Goal: Task Accomplishment & Management: Use online tool/utility

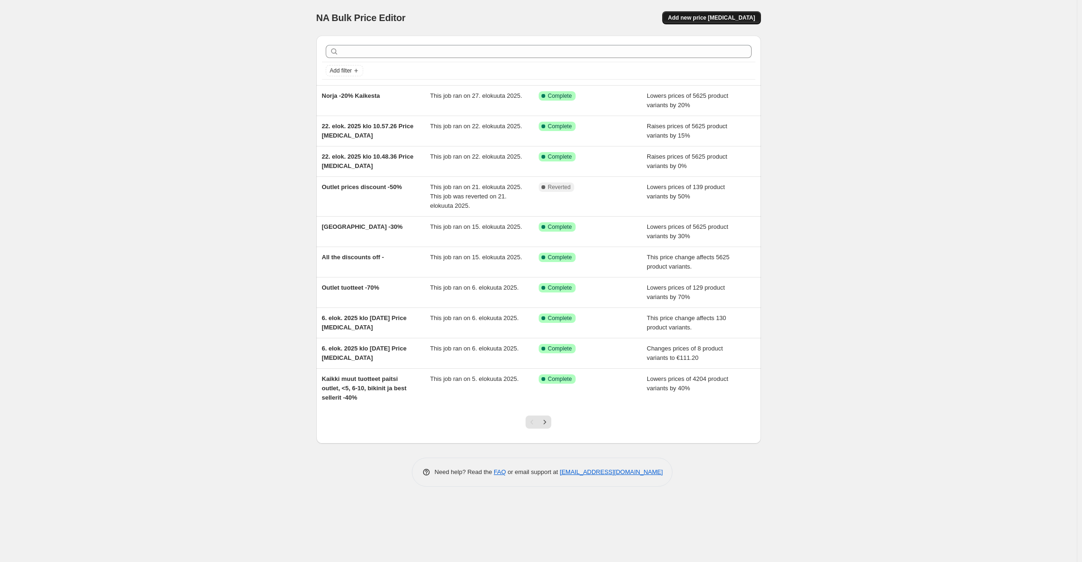
click at [713, 17] on span "Add new price [MEDICAL_DATA]" at bounding box center [711, 17] width 87 height 7
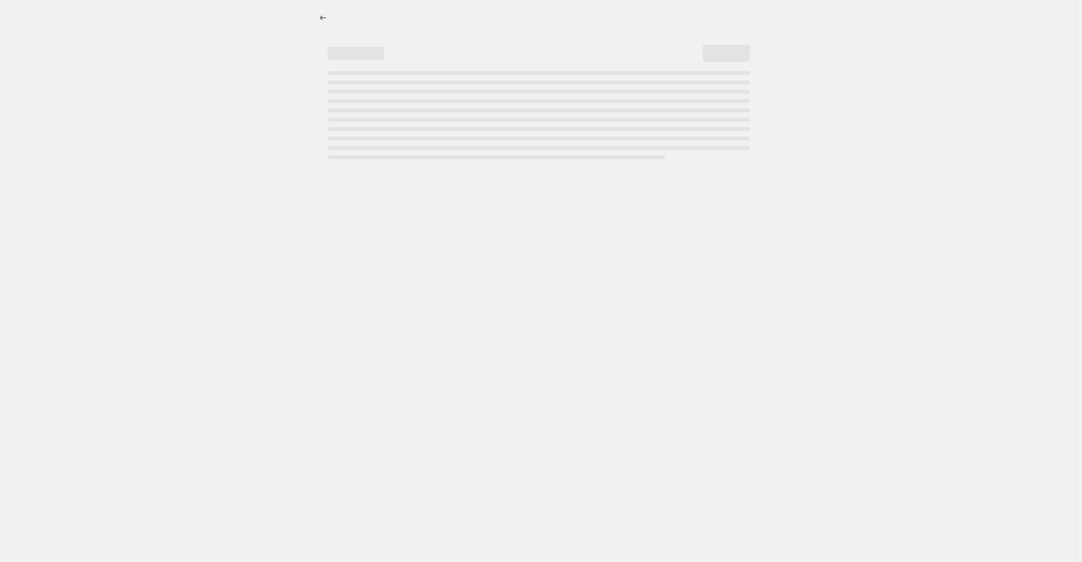
select select "percentage"
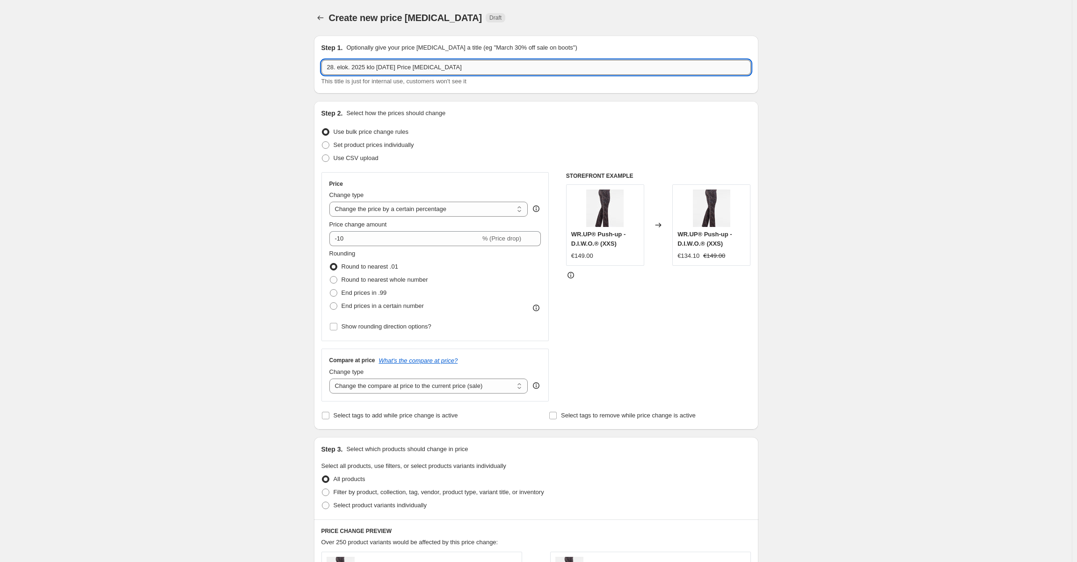
click at [419, 70] on input "28. elok. 2025 klo [DATE] Price [MEDICAL_DATA]" at bounding box center [535, 67] width 429 height 15
type input "Bikini testi"
click at [238, 148] on div "Create new price [MEDICAL_DATA]. This page is ready Create new price [MEDICAL_D…" at bounding box center [536, 494] width 1072 height 988
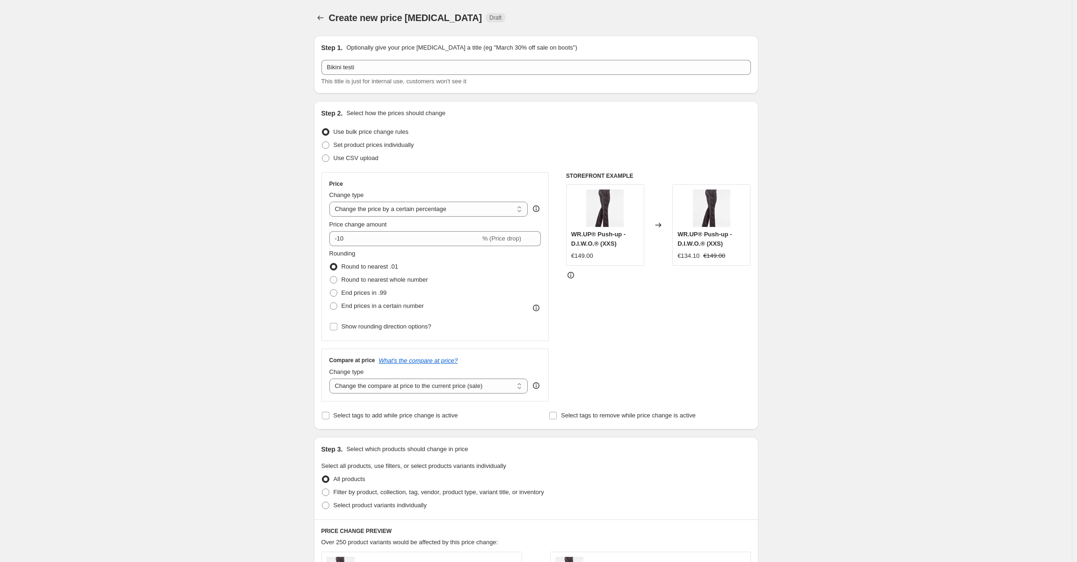
scroll to position [47, 0]
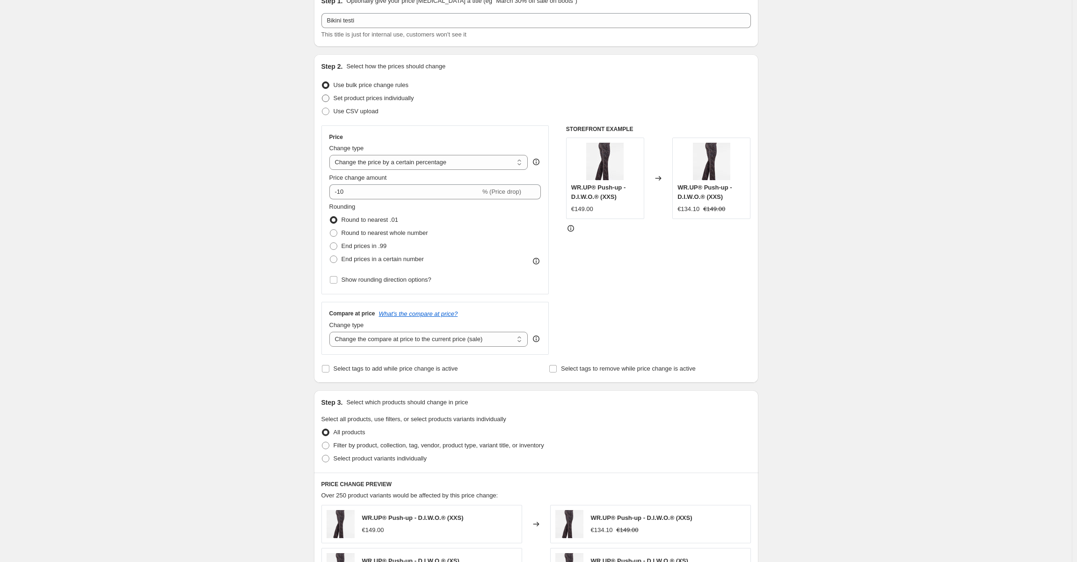
click at [327, 103] on label "Set product prices individually" at bounding box center [367, 98] width 93 height 13
click at [322, 95] on input "Set product prices individually" at bounding box center [322, 94] width 0 height 0
radio input "true"
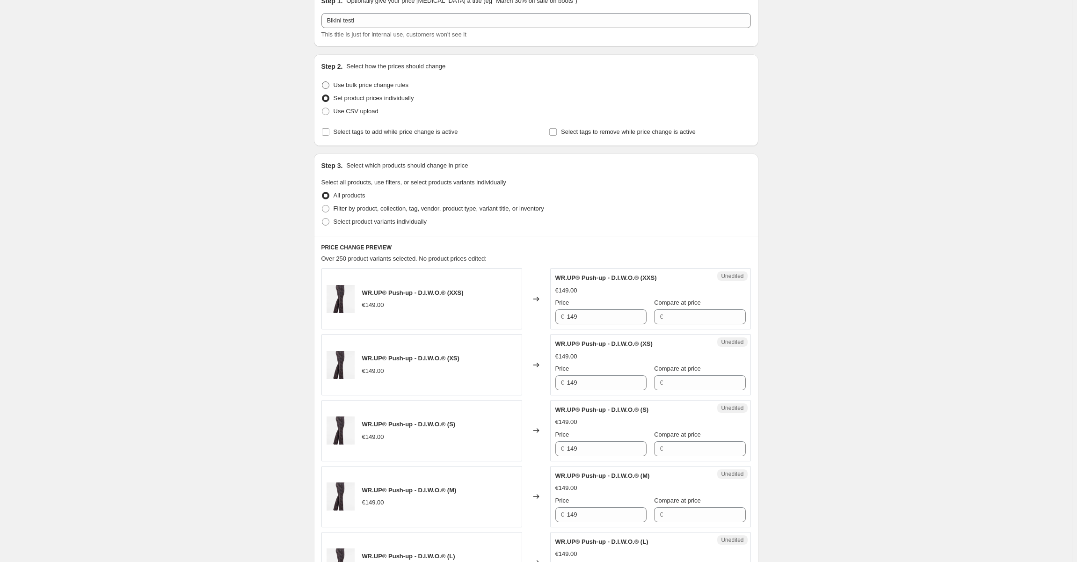
click at [327, 87] on span at bounding box center [325, 84] width 7 height 7
click at [322, 82] on input "Use bulk price change rules" at bounding box center [322, 81] width 0 height 0
radio input "true"
select select "percentage"
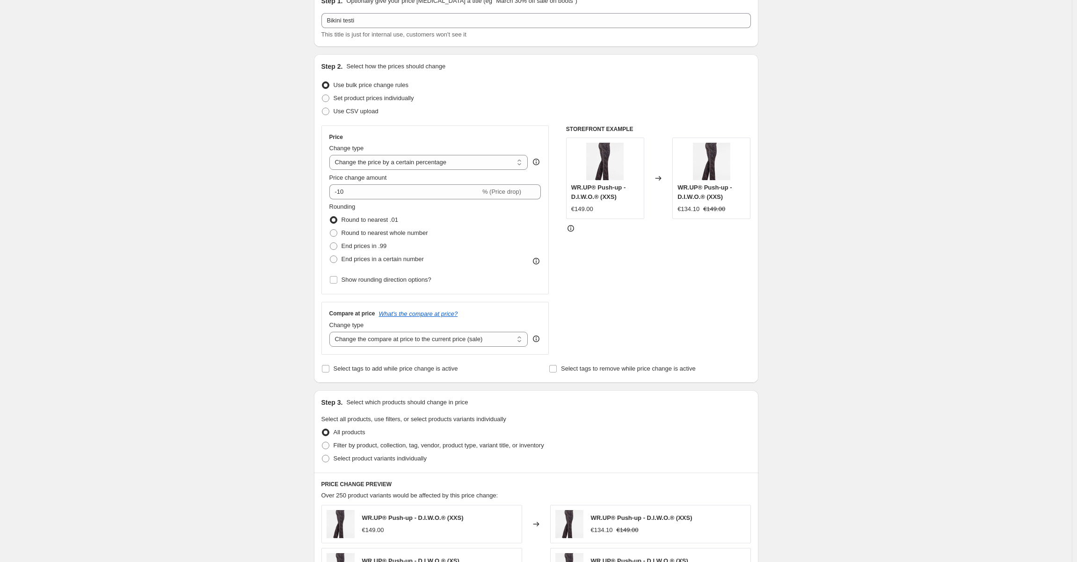
scroll to position [0, 0]
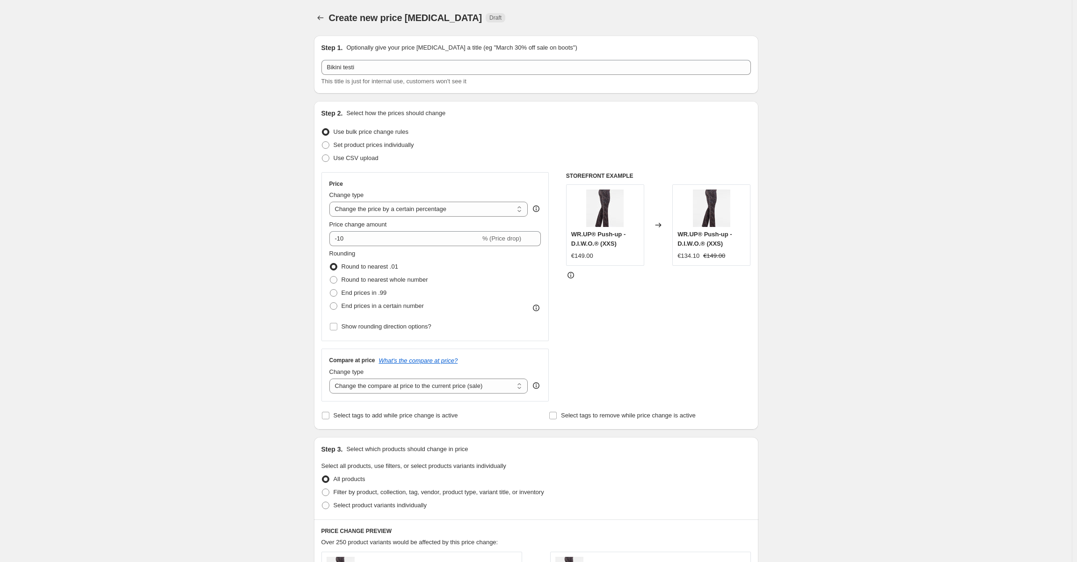
click at [390, 20] on span "Create new price [MEDICAL_DATA]" at bounding box center [405, 18] width 153 height 10
click at [258, 59] on div "Create new price [MEDICAL_DATA]. This page is ready Create new price [MEDICAL_D…" at bounding box center [536, 494] width 1072 height 988
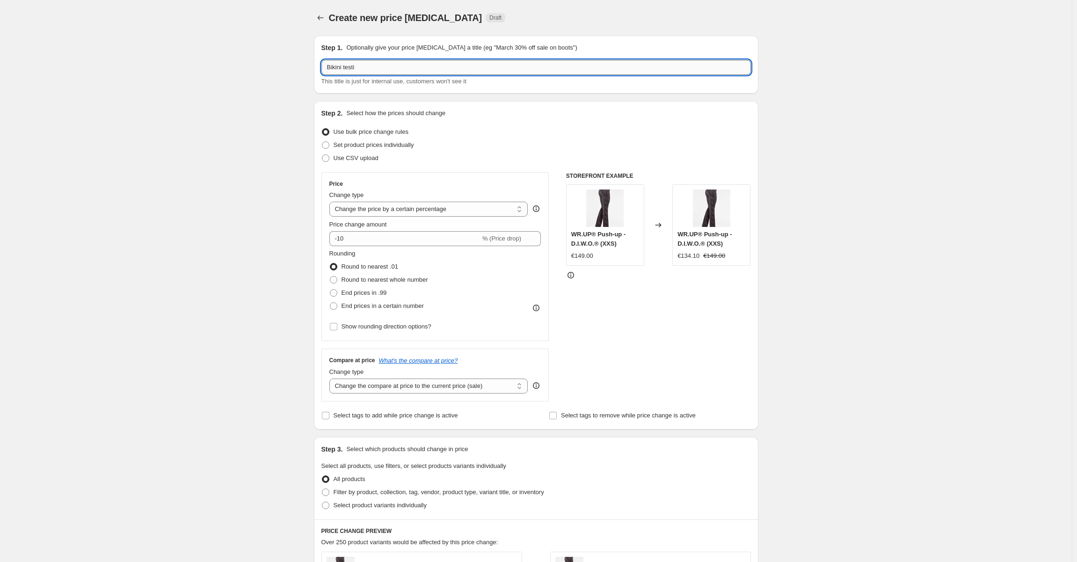
click at [382, 62] on input "Bikini testi" at bounding box center [535, 67] width 429 height 15
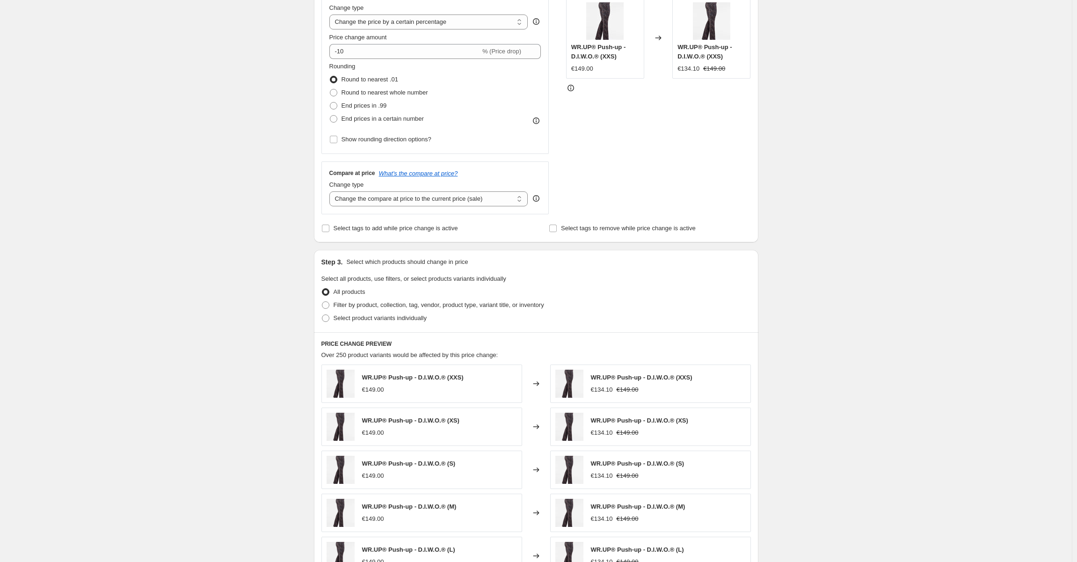
scroll to position [140, 0]
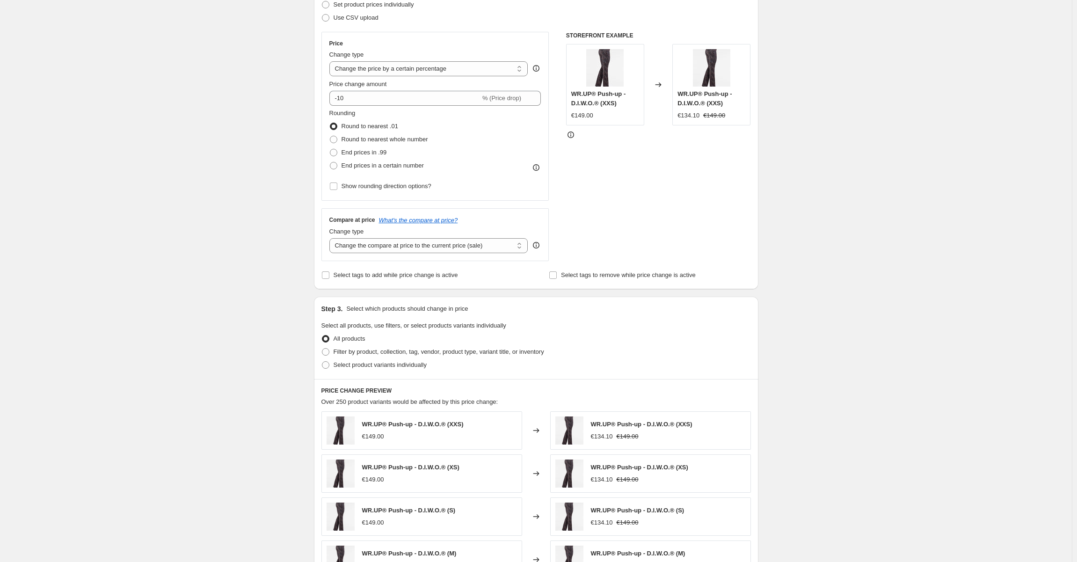
click at [688, 115] on div "€134.10" at bounding box center [688, 115] width 22 height 9
click at [365, 156] on span "End prices in .99" at bounding box center [364, 152] width 45 height 7
click at [330, 149] on input "End prices in .99" at bounding box center [330, 149] width 0 height 0
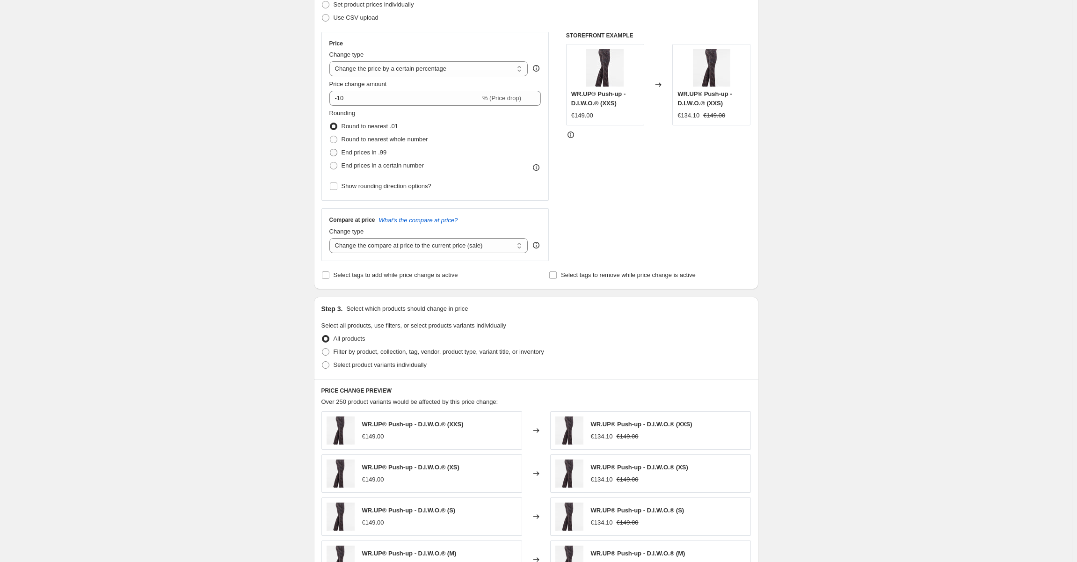
radio input "true"
click at [368, 165] on span "End prices in a certain number" at bounding box center [383, 165] width 82 height 7
click at [330, 162] on input "End prices in a certain number" at bounding box center [330, 162] width 0 height 0
radio input "true"
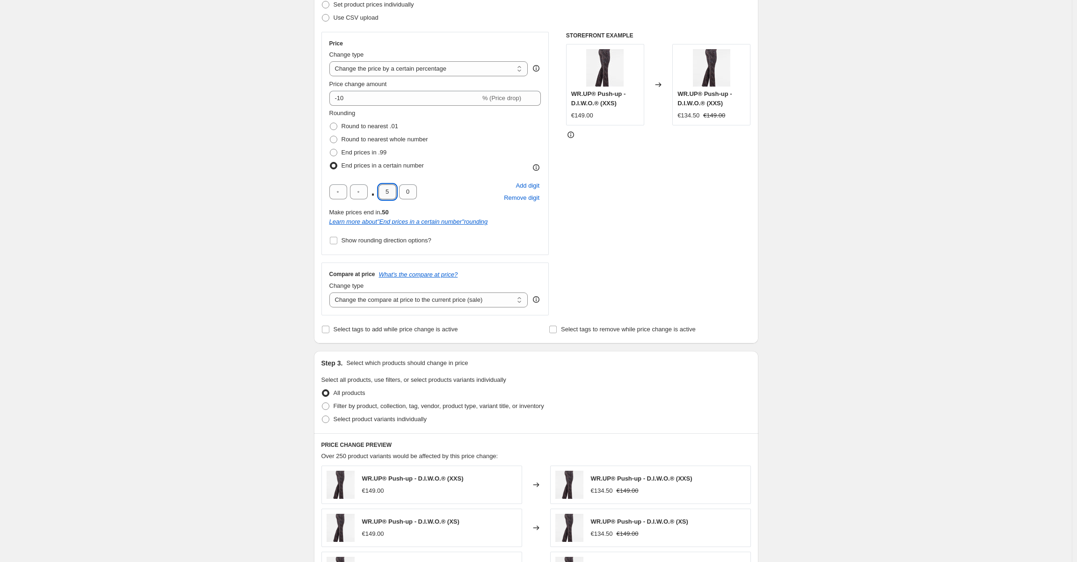
click at [388, 194] on input "5" at bounding box center [387, 191] width 18 height 15
type input "0"
click at [257, 180] on div "Create new price [MEDICAL_DATA]. This page is ready Create new price [MEDICAL_D…" at bounding box center [536, 381] width 1072 height 1042
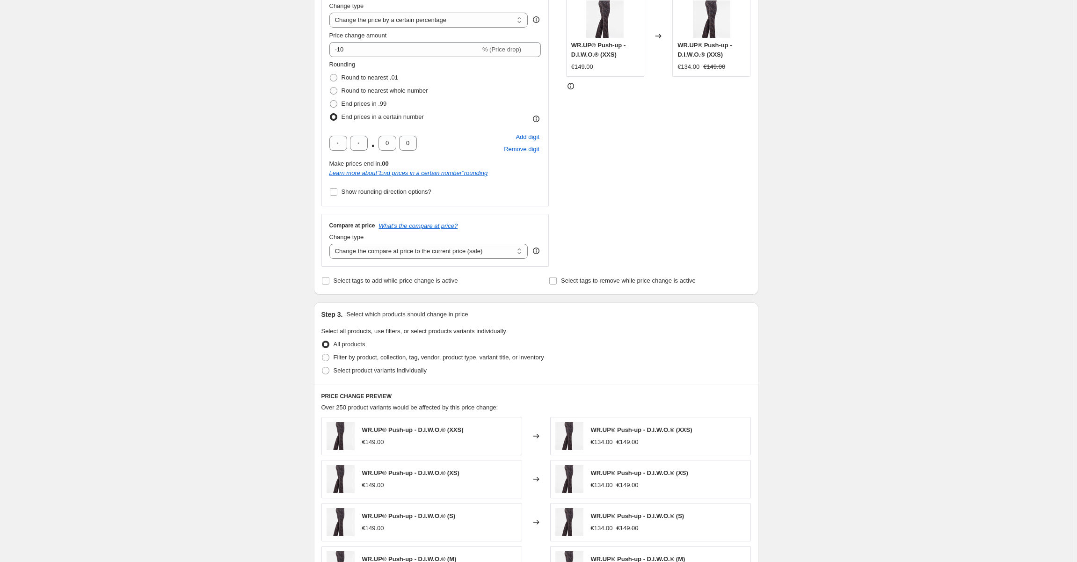
scroll to position [187, 0]
click at [360, 77] on span "Round to nearest .01" at bounding box center [370, 79] width 57 height 7
click at [330, 76] on input "Round to nearest .01" at bounding box center [330, 76] width 0 height 0
radio input "true"
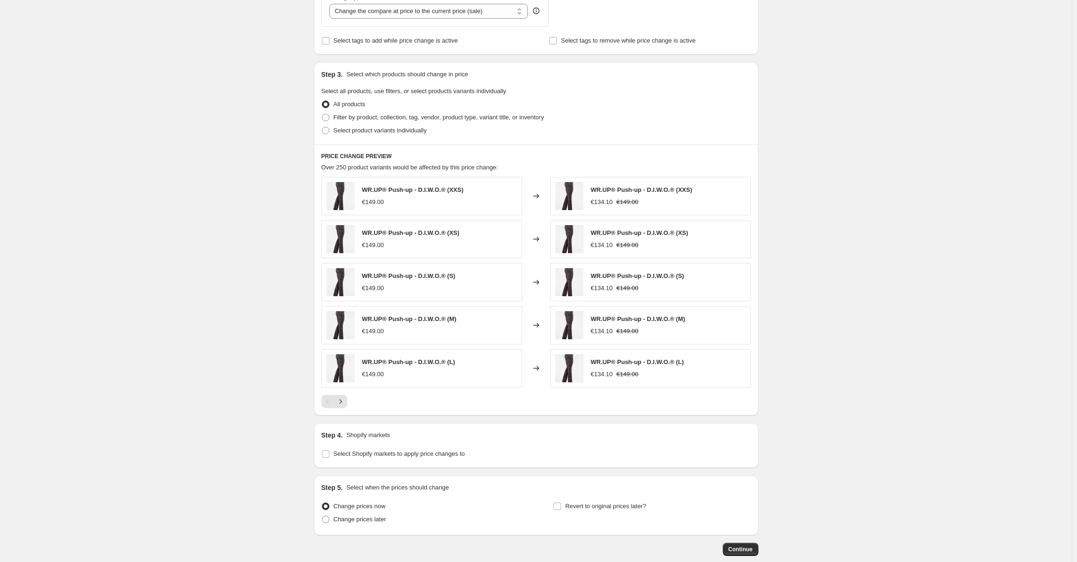
scroll to position [421, 0]
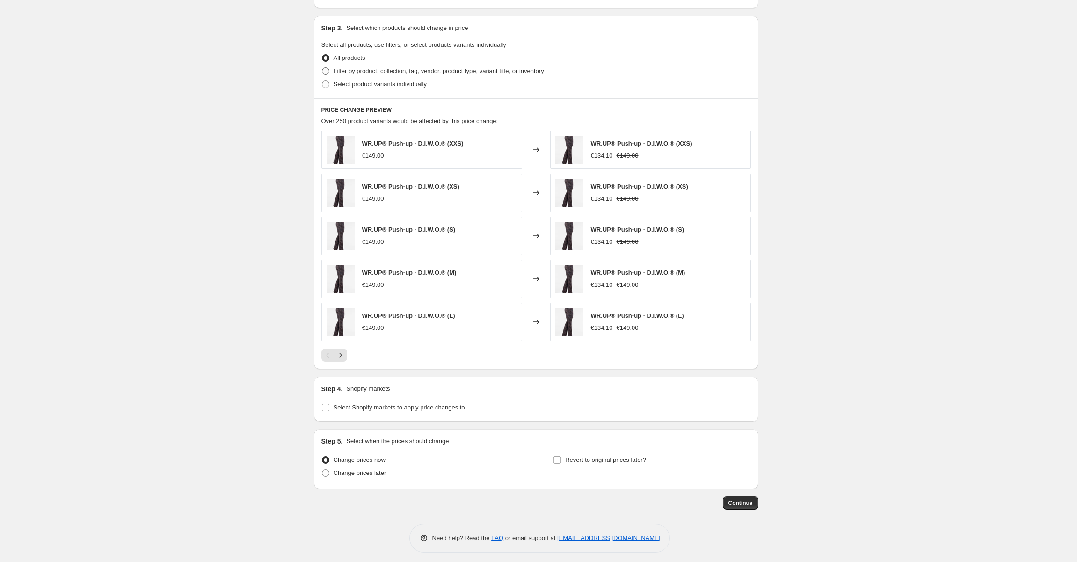
click at [385, 70] on span "Filter by product, collection, tag, vendor, product type, variant title, or inv…" at bounding box center [439, 70] width 211 height 7
click at [322, 68] on input "Filter by product, collection, tag, vendor, product type, variant title, or inv…" at bounding box center [322, 67] width 0 height 0
radio input "true"
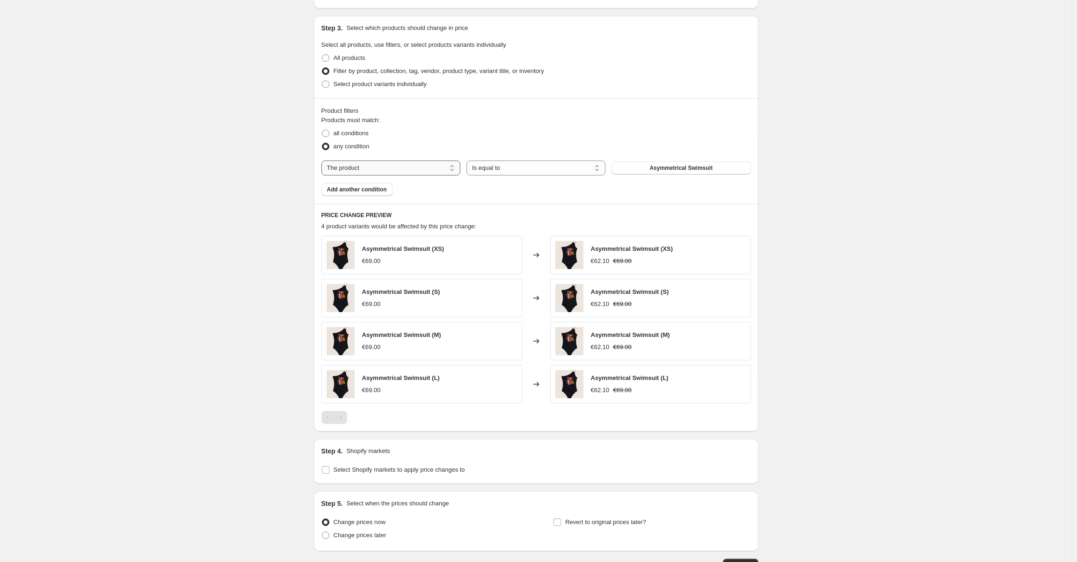
click at [452, 166] on select "The product The product's collection The product's tag The product's vendor The…" at bounding box center [390, 167] width 139 height 15
select select "tag"
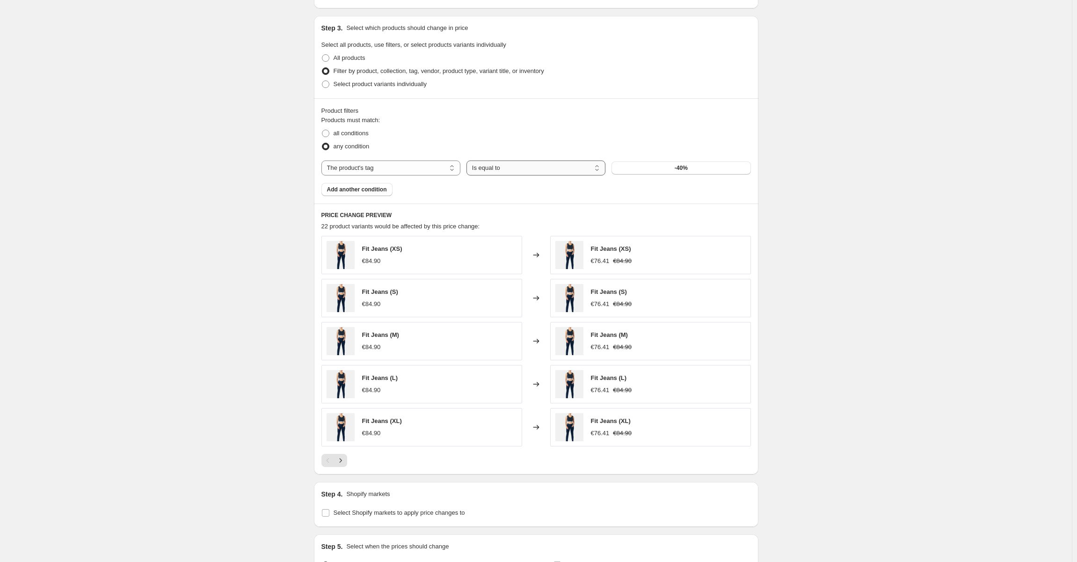
click at [523, 170] on select "Is equal to Is not equal to" at bounding box center [535, 167] width 139 height 15
click at [680, 164] on span "-40%" at bounding box center [681, 167] width 13 height 7
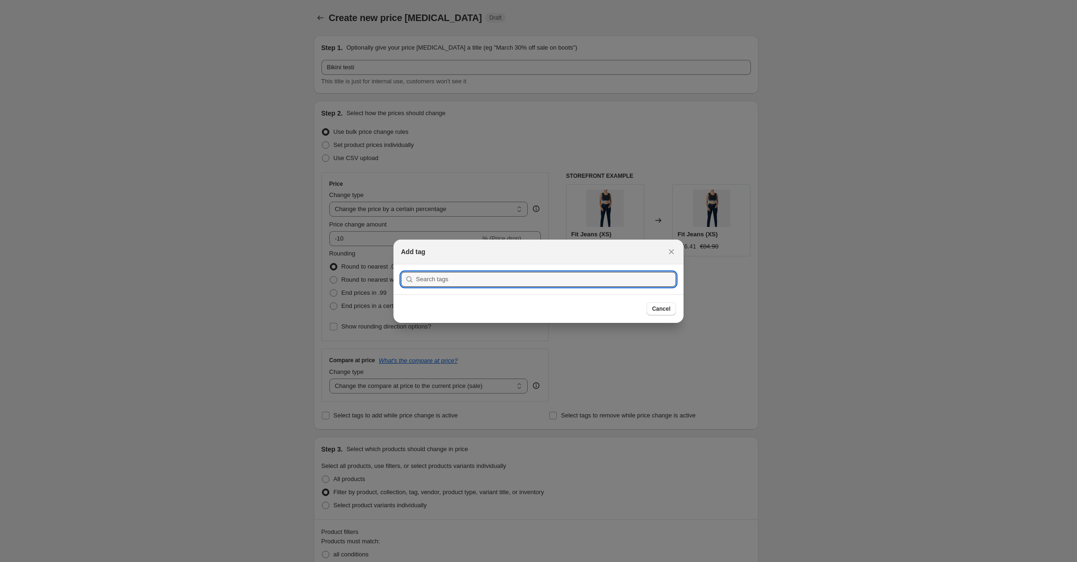
scroll to position [0, 0]
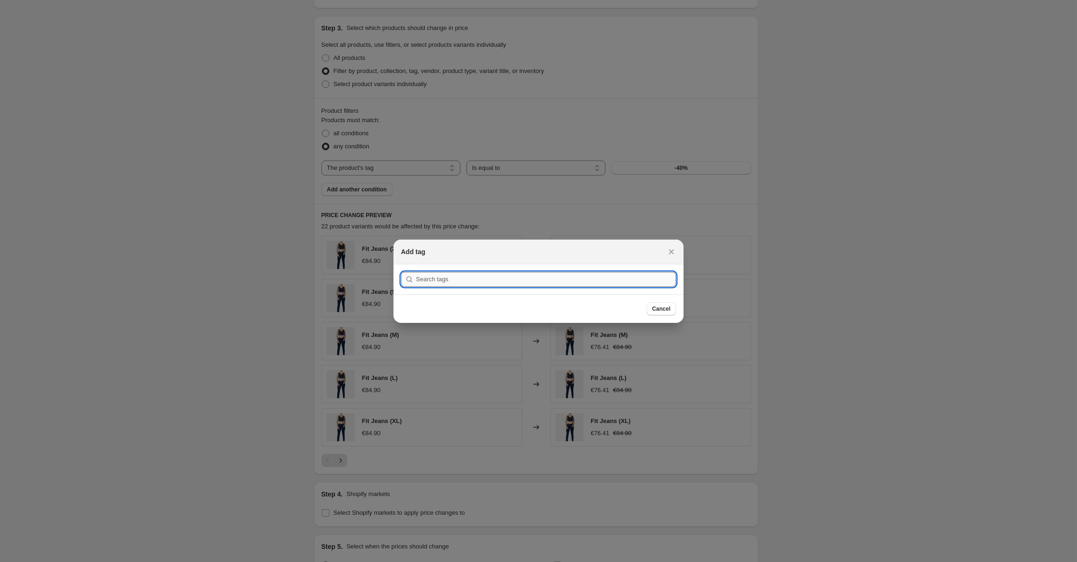
click at [506, 274] on input ":r5p:" at bounding box center [546, 279] width 260 height 15
type input "f"
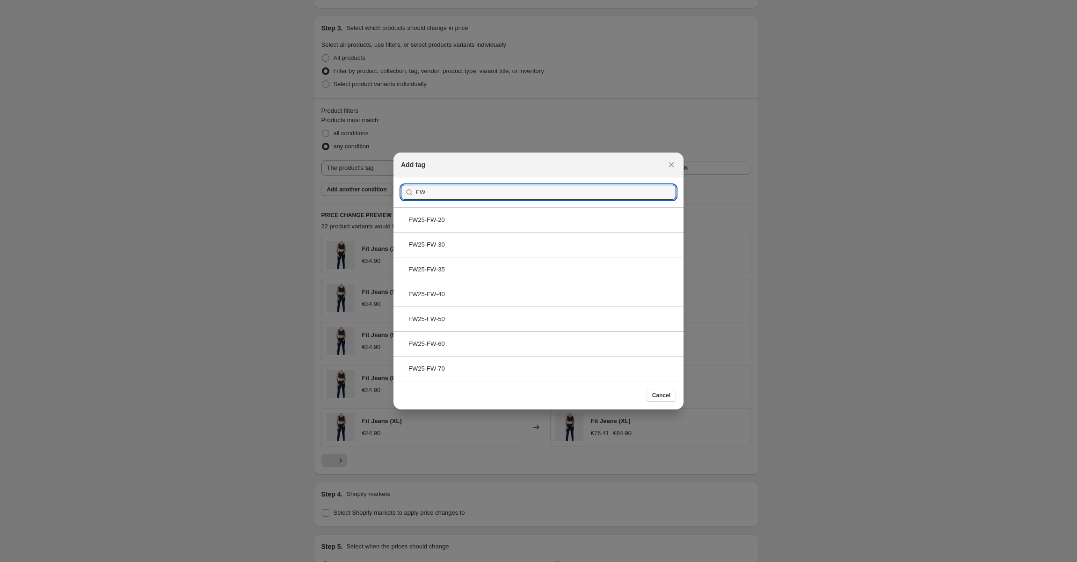
type input "FW"
click at [909, 203] on div at bounding box center [538, 281] width 1077 height 562
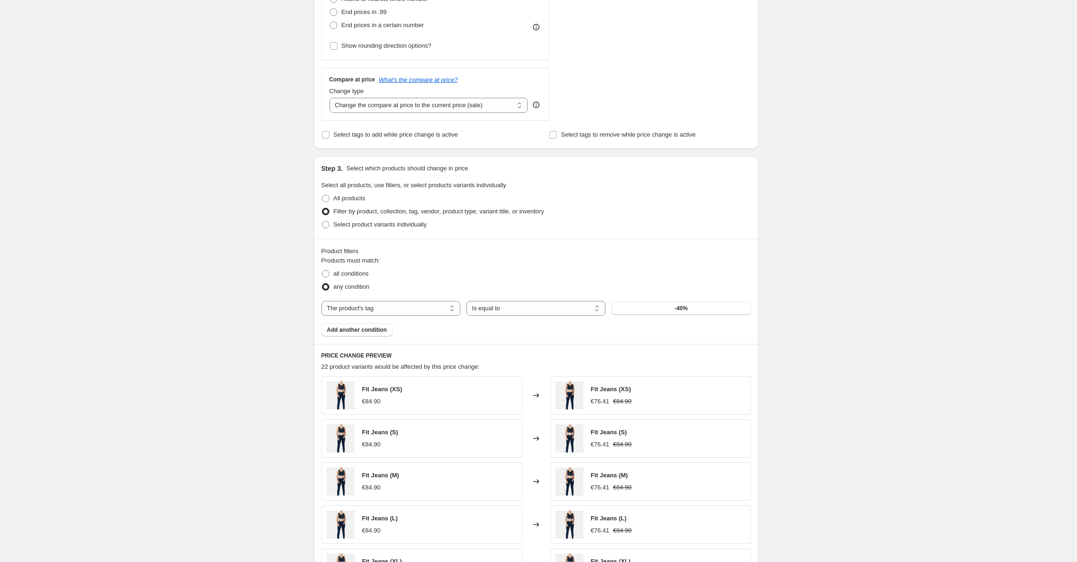
scroll to position [327, 0]
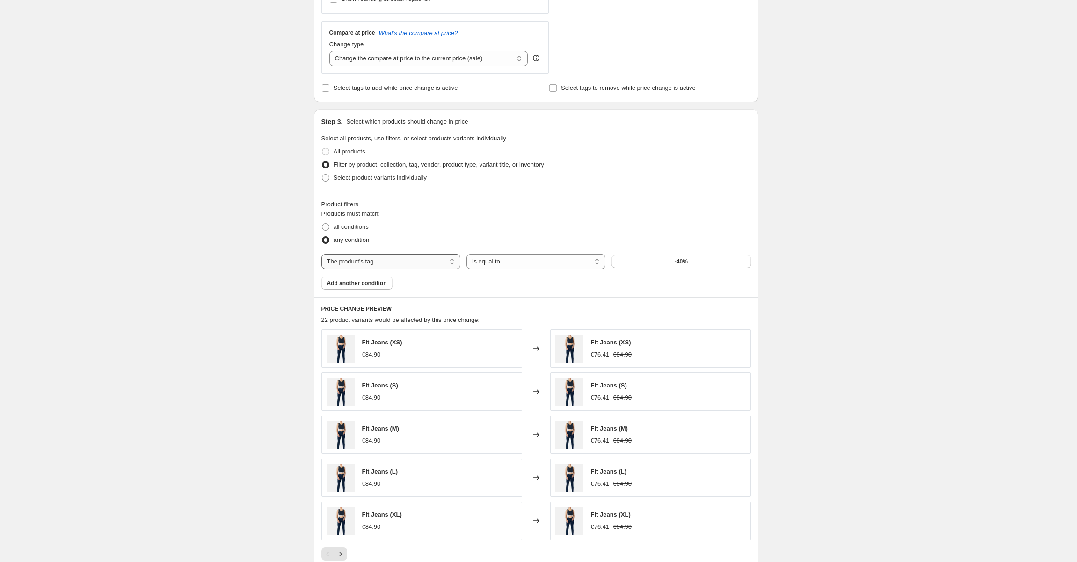
click at [434, 263] on select "The product The product's collection The product's tag The product's vendor The…" at bounding box center [390, 261] width 139 height 15
select select "product"
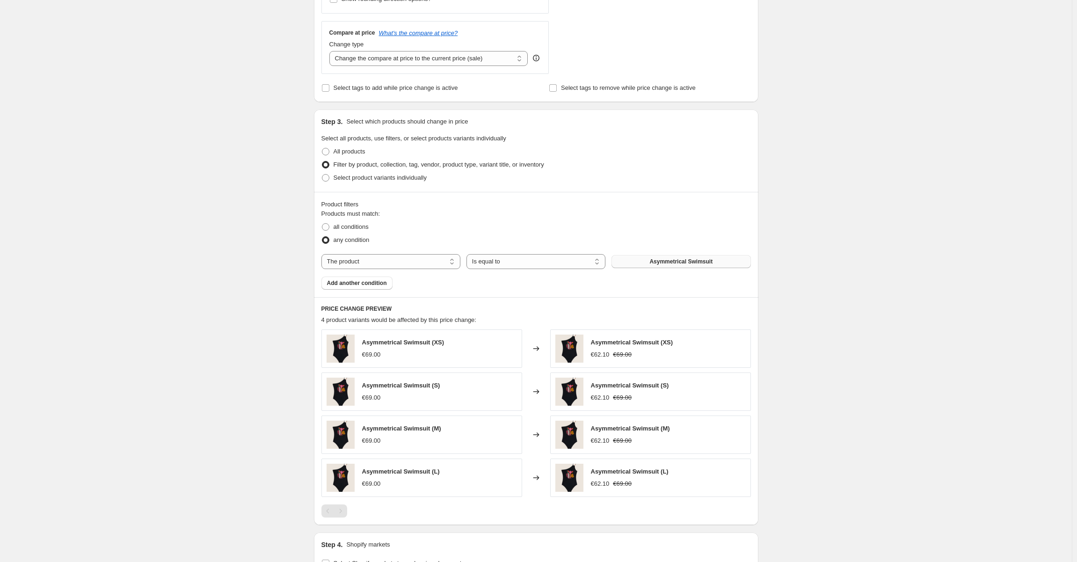
click at [679, 262] on span "Asymmetrical Swimsuit" at bounding box center [680, 261] width 63 height 7
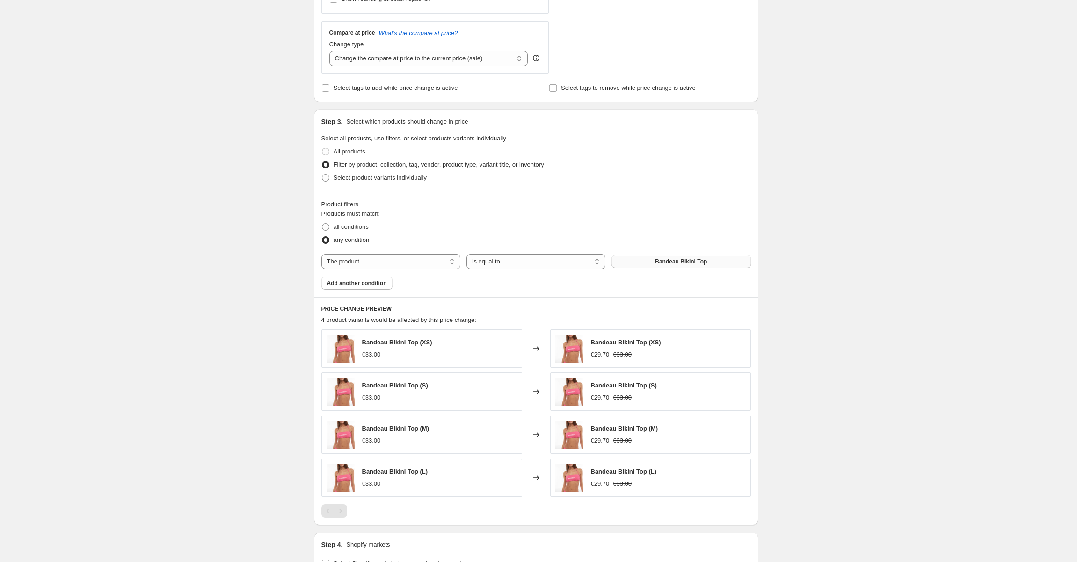
scroll to position [486, 0]
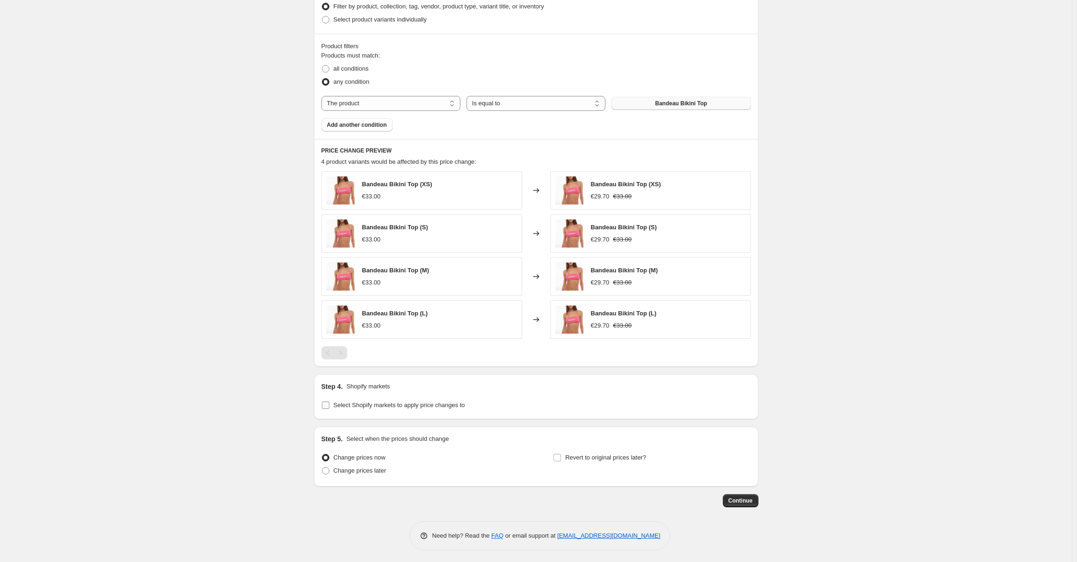
click at [360, 405] on span "Select Shopify markets to apply price changes to" at bounding box center [399, 404] width 131 height 7
click at [329, 405] on input "Select Shopify markets to apply price changes to" at bounding box center [325, 404] width 7 height 7
checkbox input "true"
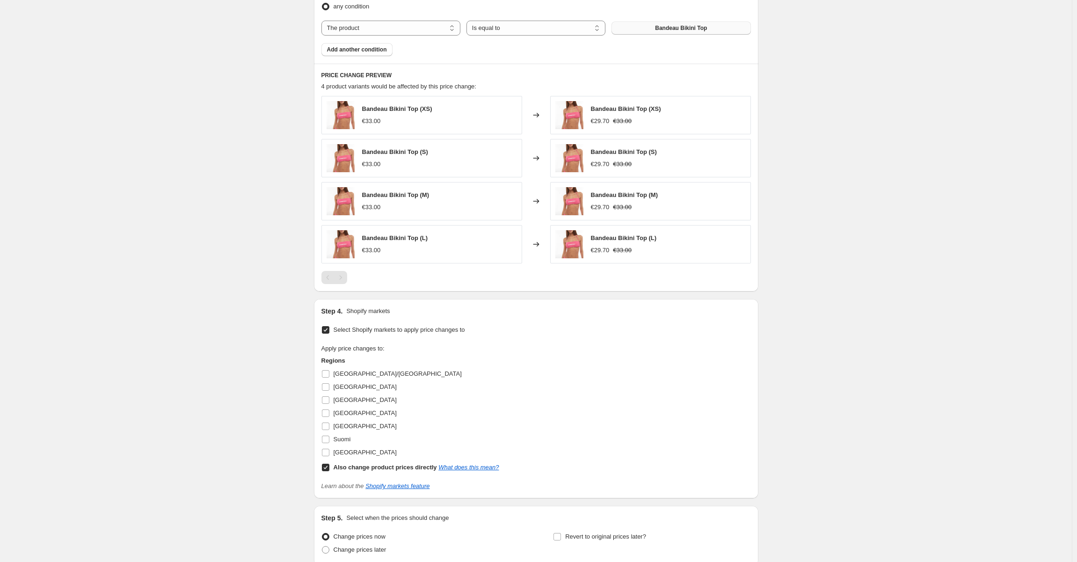
scroll to position [626, 0]
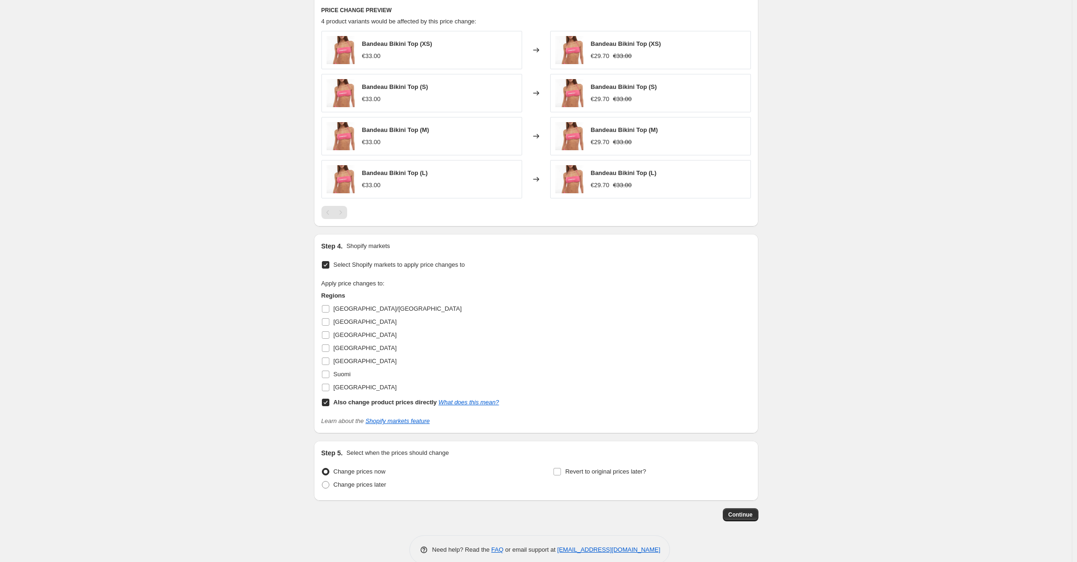
click at [327, 402] on input "Also change product prices directly What does this mean?" at bounding box center [325, 402] width 7 height 7
checkbox input "false"
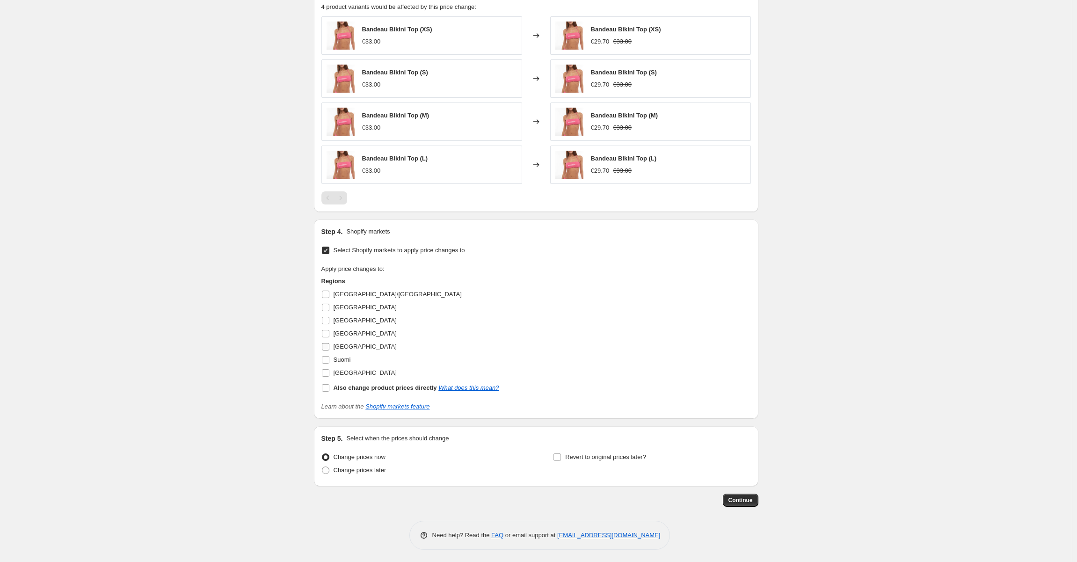
click at [327, 348] on input "[GEOGRAPHIC_DATA]" at bounding box center [325, 346] width 7 height 7
checkbox input "true"
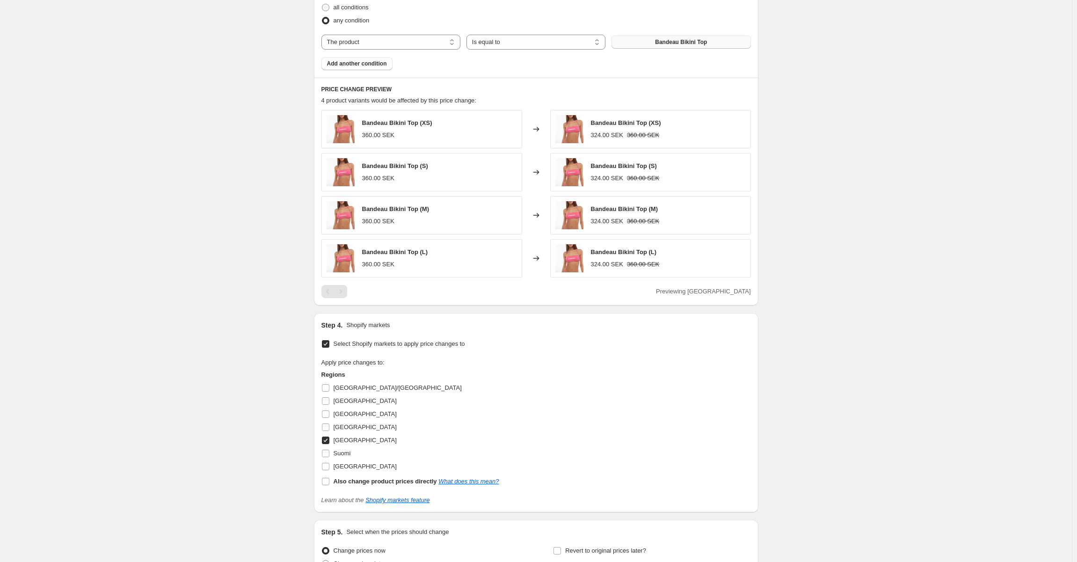
click at [609, 137] on div "324.00 SEK" at bounding box center [607, 135] width 32 height 9
drag, startPoint x: 609, startPoint y: 137, endPoint x: 657, endPoint y: 140, distance: 47.8
click at [657, 140] on div "Bandeau Bikini Top (XS) 324.00 SEK 360.00 SEK" at bounding box center [650, 129] width 201 height 38
click at [822, 157] on div "Create new price [MEDICAL_DATA]. This page is ready Create new price [MEDICAL_D…" at bounding box center [536, 55] width 1072 height 1204
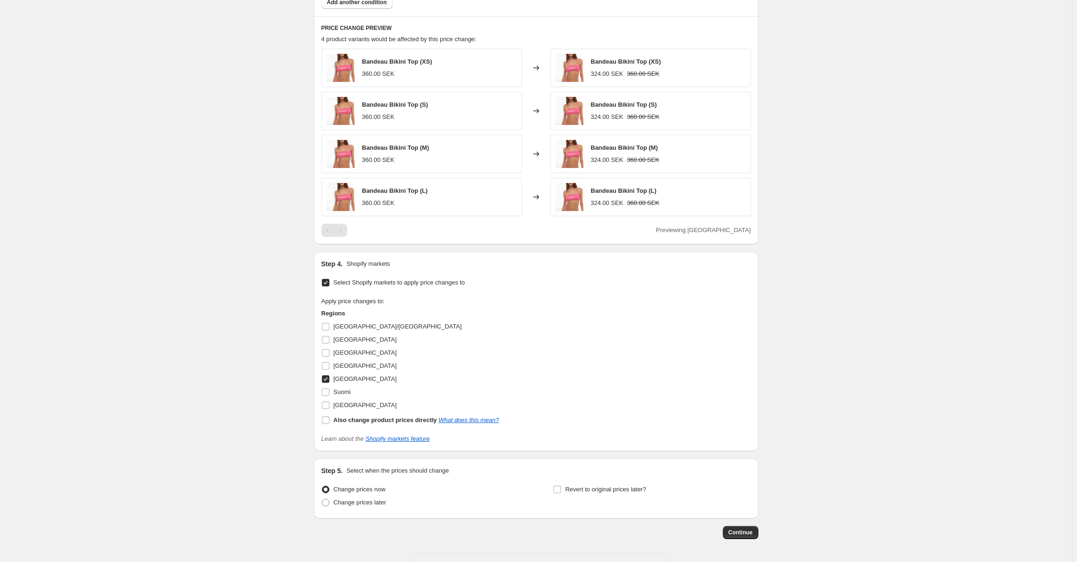
scroll to position [640, 0]
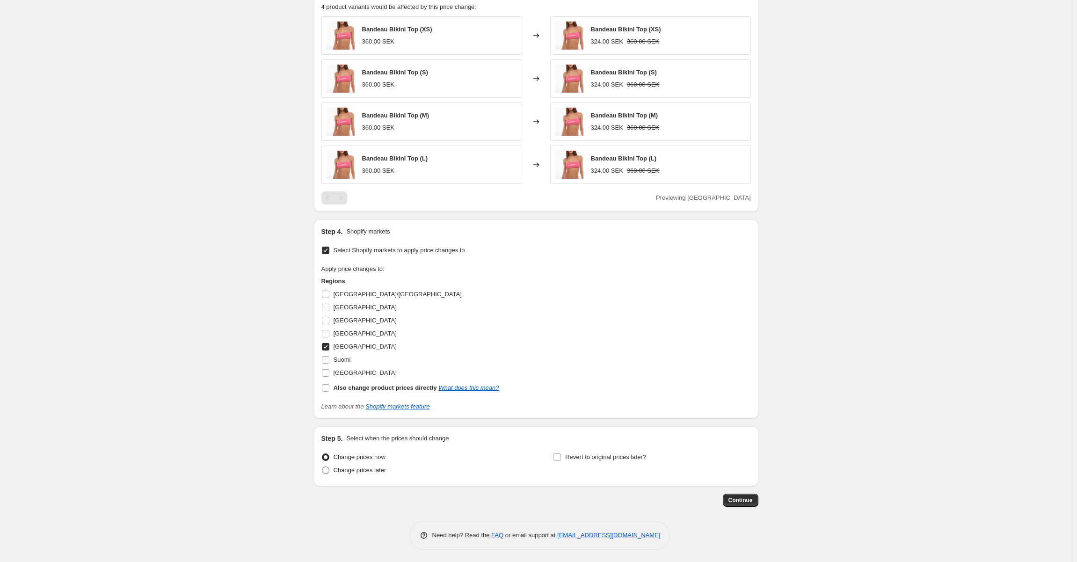
click at [376, 472] on span "Change prices later" at bounding box center [360, 469] width 53 height 7
click at [322, 467] on input "Change prices later" at bounding box center [322, 466] width 0 height 0
radio input "true"
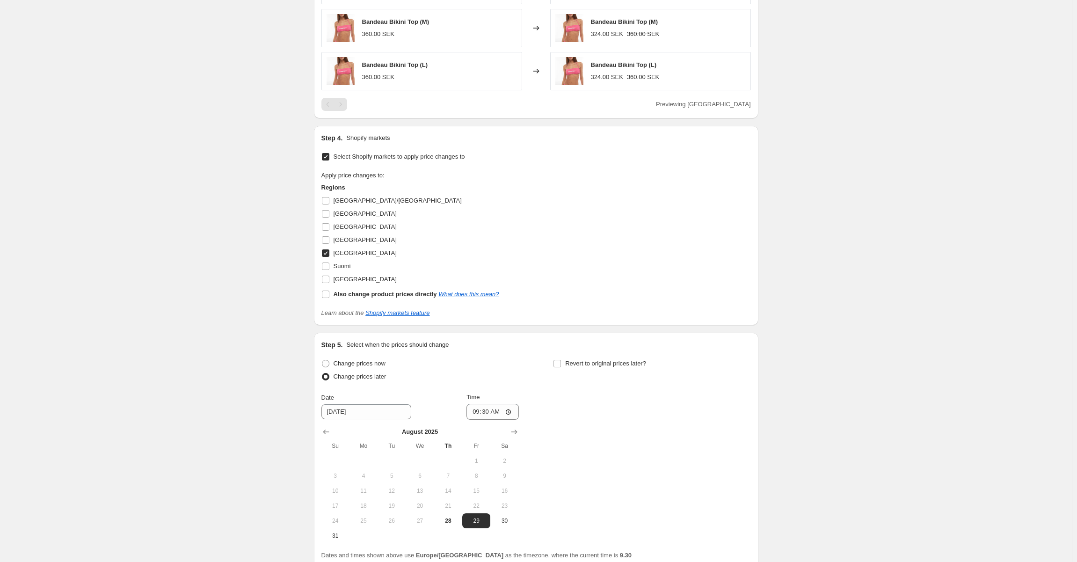
scroll to position [815, 0]
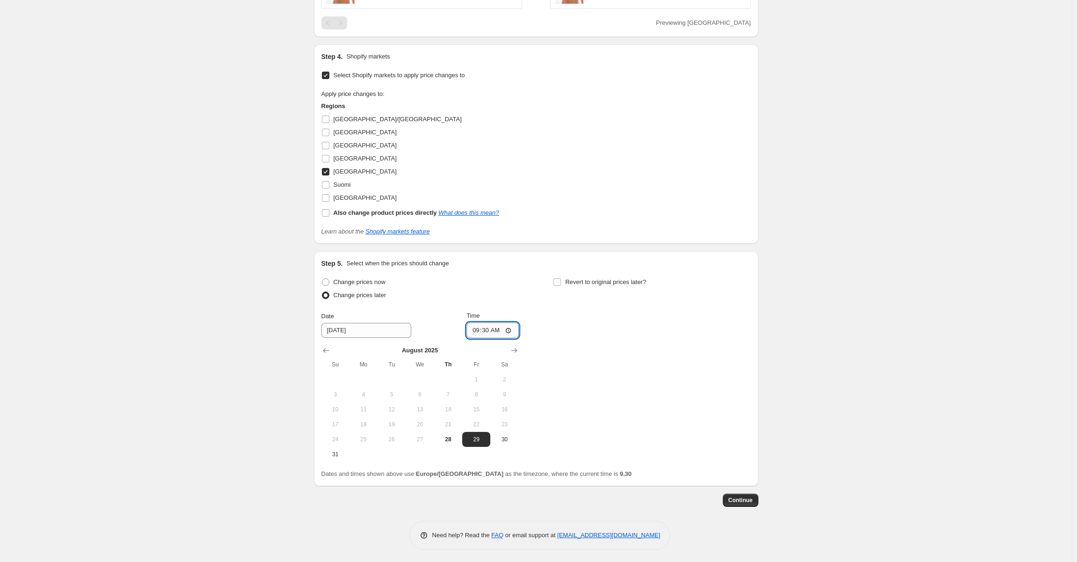
click at [496, 332] on input "09:30" at bounding box center [492, 330] width 52 height 16
type input "09:40"
click at [452, 436] on span "28" at bounding box center [448, 439] width 21 height 7
type input "[DATE]"
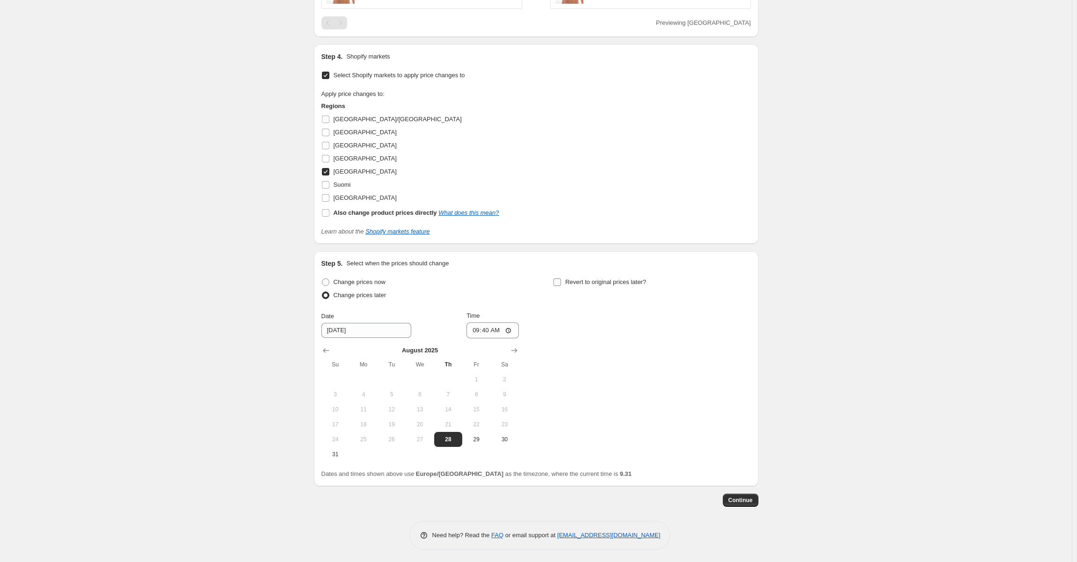
click at [582, 281] on span "Revert to original prices later?" at bounding box center [605, 281] width 81 height 7
click at [561, 281] on input "Revert to original prices later?" at bounding box center [556, 281] width 7 height 7
checkbox input "true"
click at [562, 350] on icon "Show previous month, August 2025" at bounding box center [557, 350] width 9 height 9
click at [682, 436] on span "28" at bounding box center [679, 439] width 21 height 7
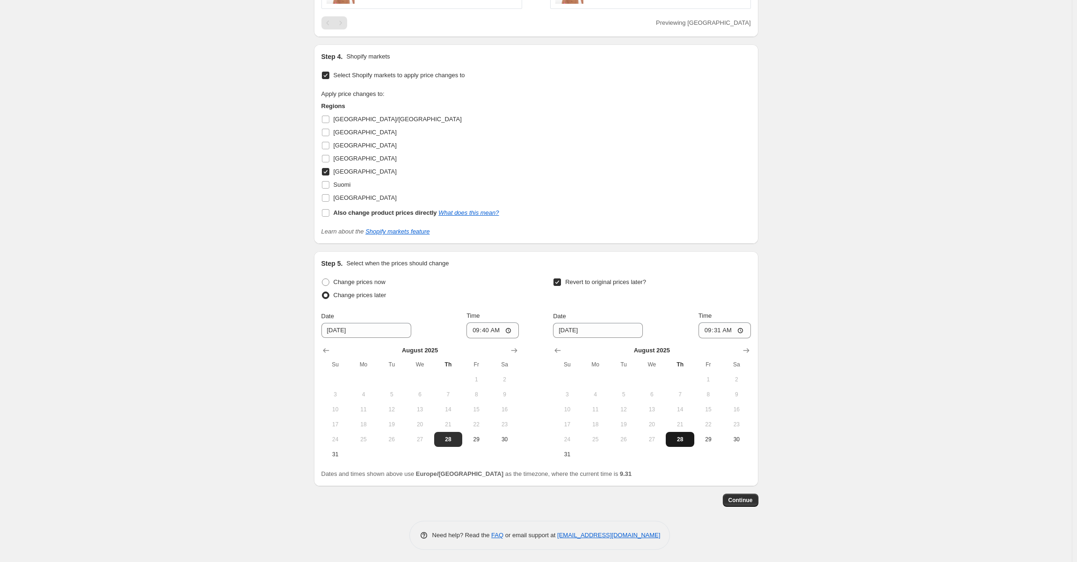
type input "[DATE]"
click at [727, 328] on input "09:31" at bounding box center [724, 330] width 52 height 16
type input "10:00"
click at [752, 498] on span "Continue" at bounding box center [740, 499] width 24 height 7
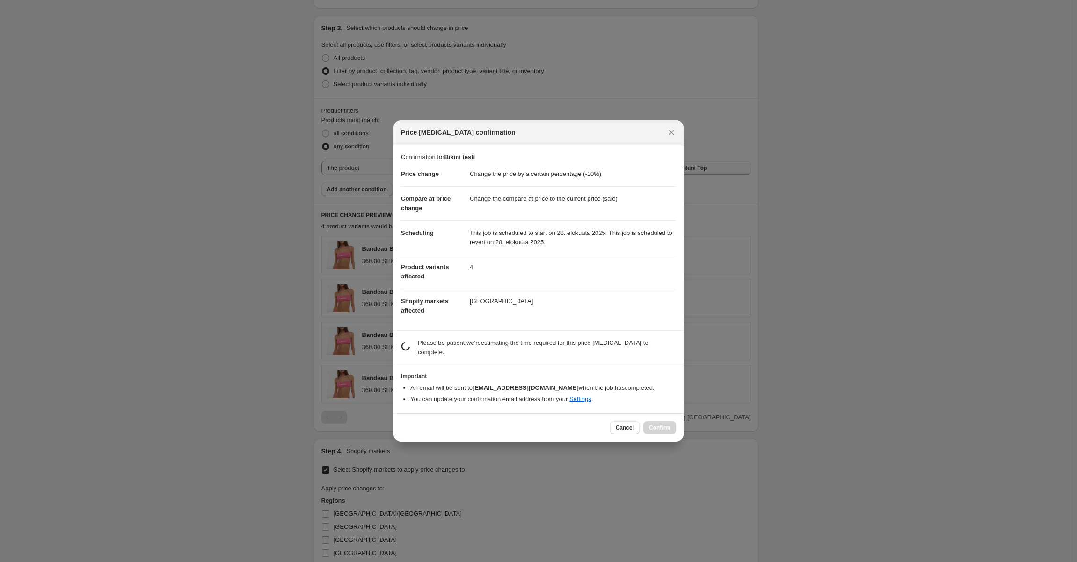
scroll to position [0, 0]
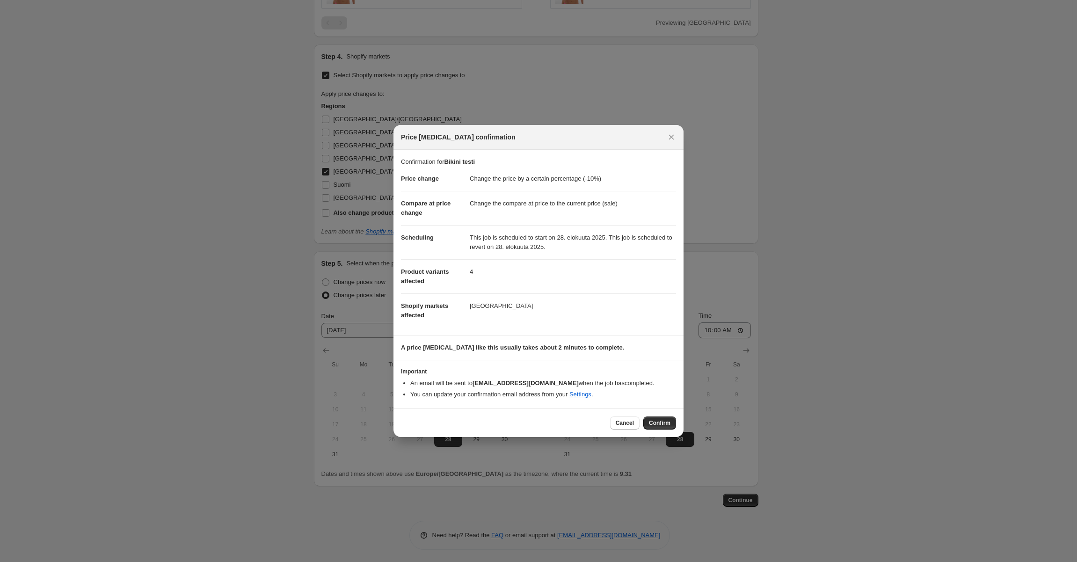
click at [417, 279] on span "Product variants affected" at bounding box center [425, 276] width 48 height 16
click at [631, 420] on span "Cancel" at bounding box center [625, 422] width 18 height 7
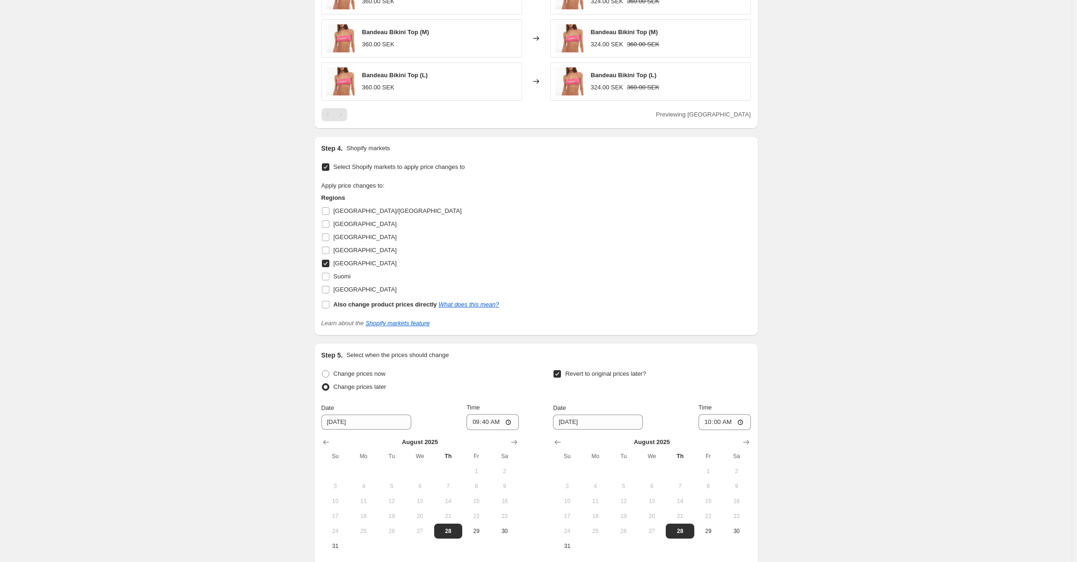
scroll to position [628, 0]
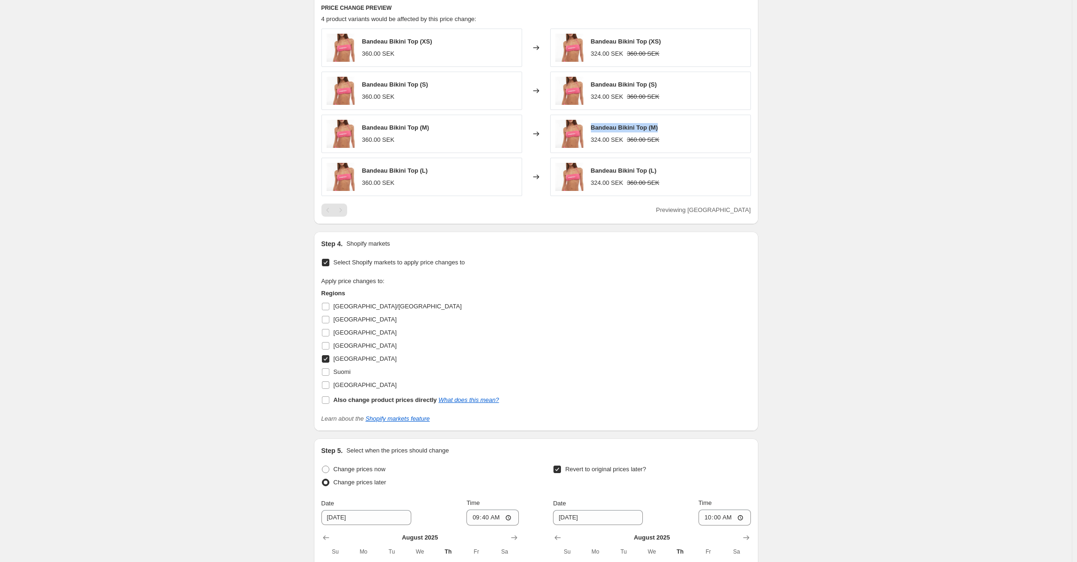
drag, startPoint x: 672, startPoint y: 127, endPoint x: 593, endPoint y: 125, distance: 79.1
click at [593, 125] on div "Bandeau Bikini Top (M) 324.00 SEK 360.00 SEK" at bounding box center [650, 134] width 201 height 38
copy span "Bandeau Bikini Top (M)"
click at [826, 278] on div "Create new price [MEDICAL_DATA]. This page is ready Create new price [MEDICAL_D…" at bounding box center [536, 61] width 1072 height 1379
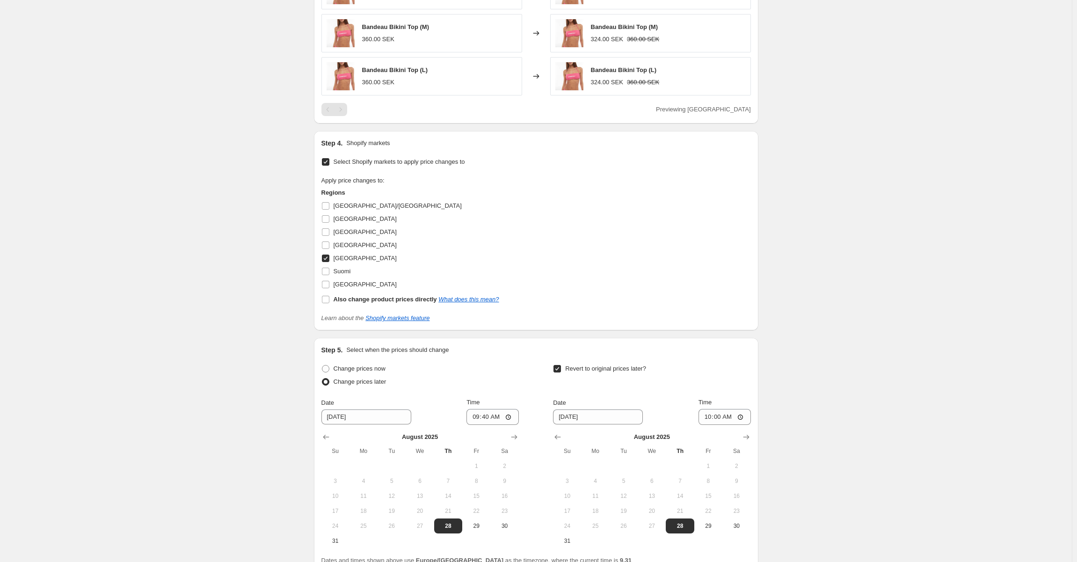
scroll to position [815, 0]
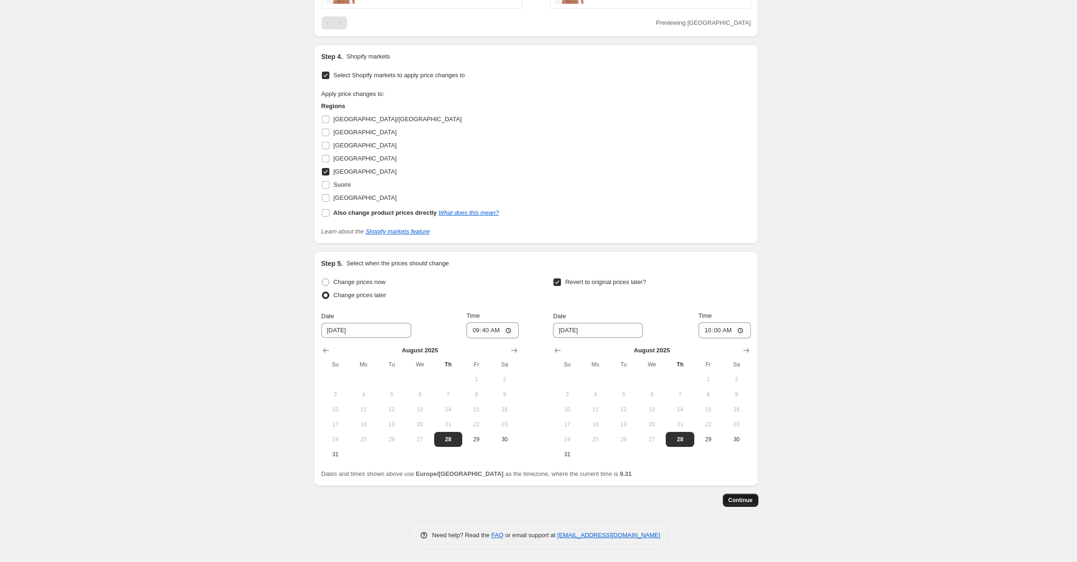
click at [735, 498] on span "Continue" at bounding box center [740, 499] width 24 height 7
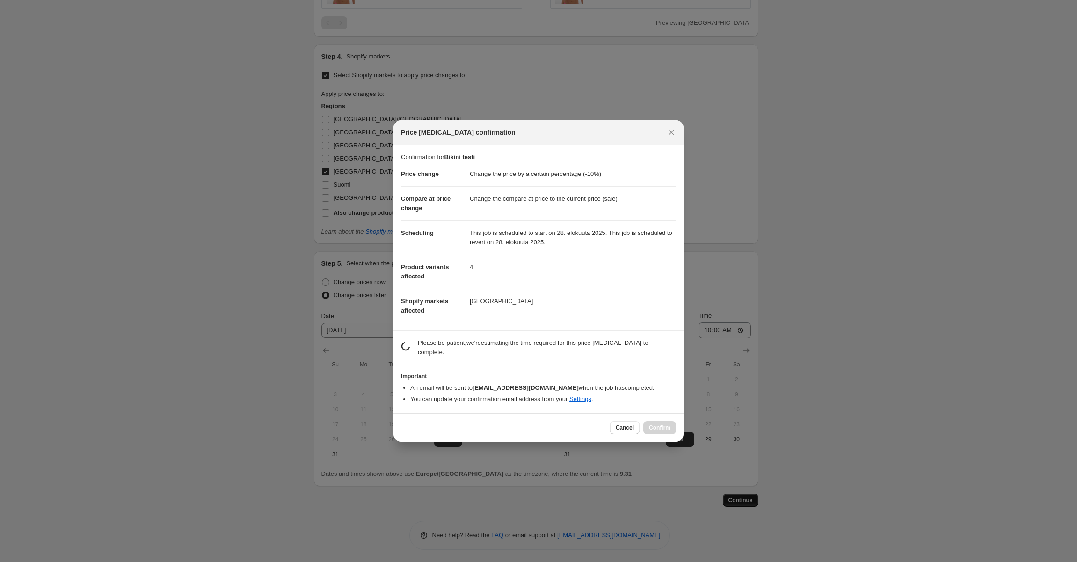
scroll to position [0, 0]
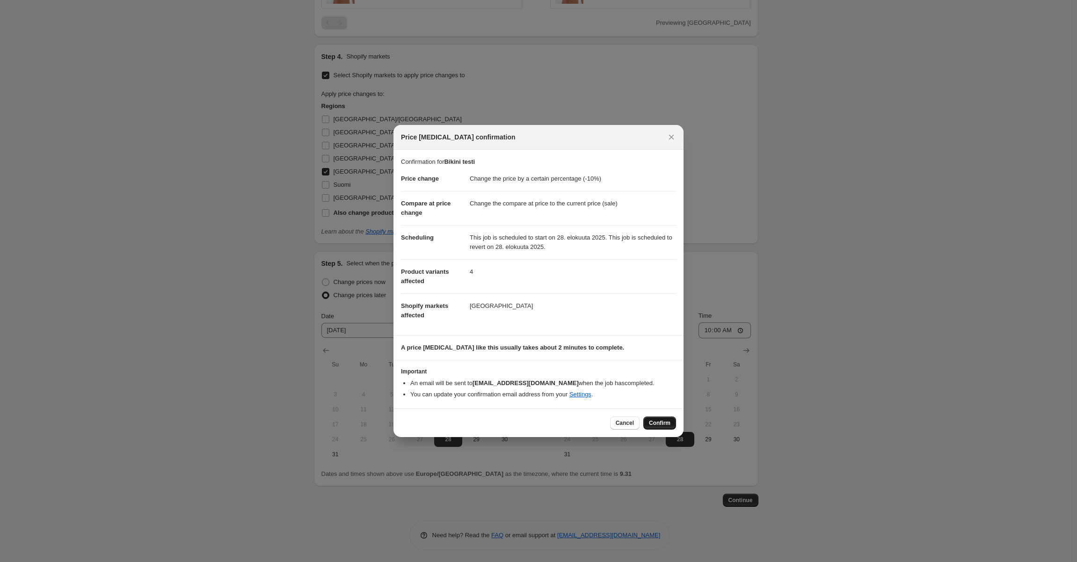
click at [666, 424] on span "Confirm" at bounding box center [660, 422] width 22 height 7
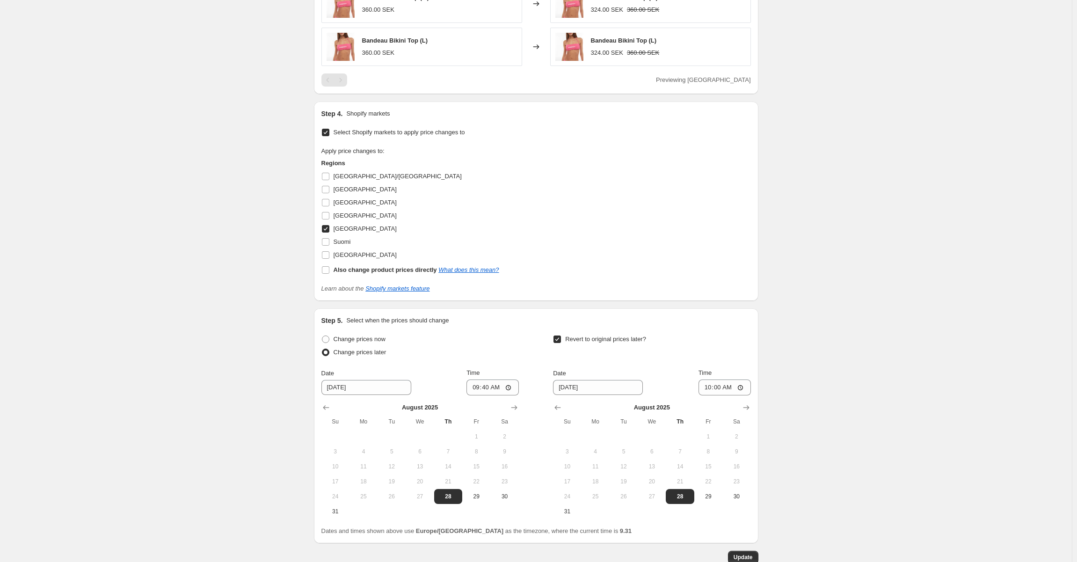
scroll to position [862, 0]
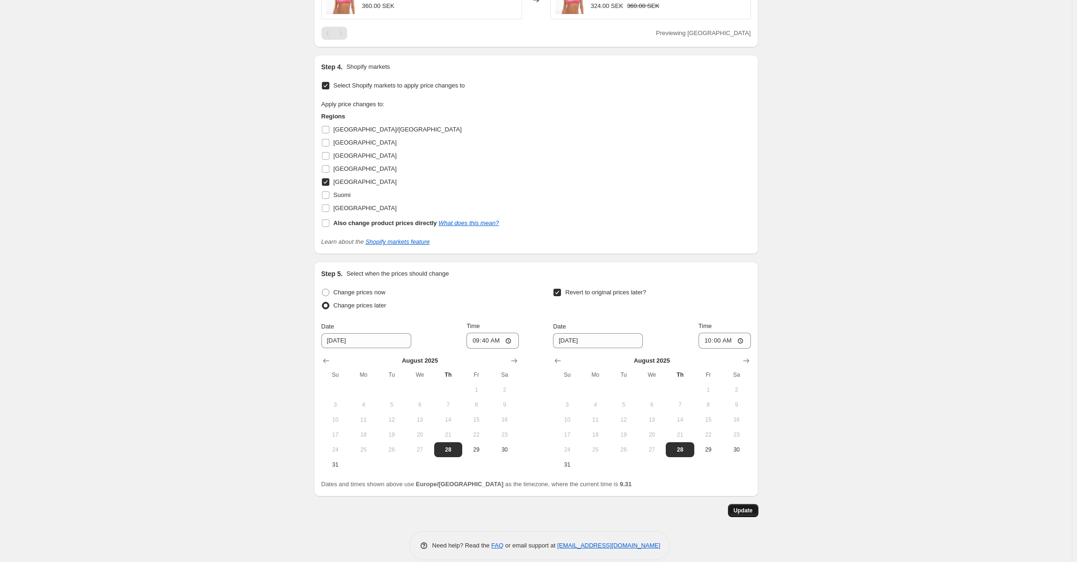
click at [740, 504] on button "Update" at bounding box center [743, 510] width 30 height 13
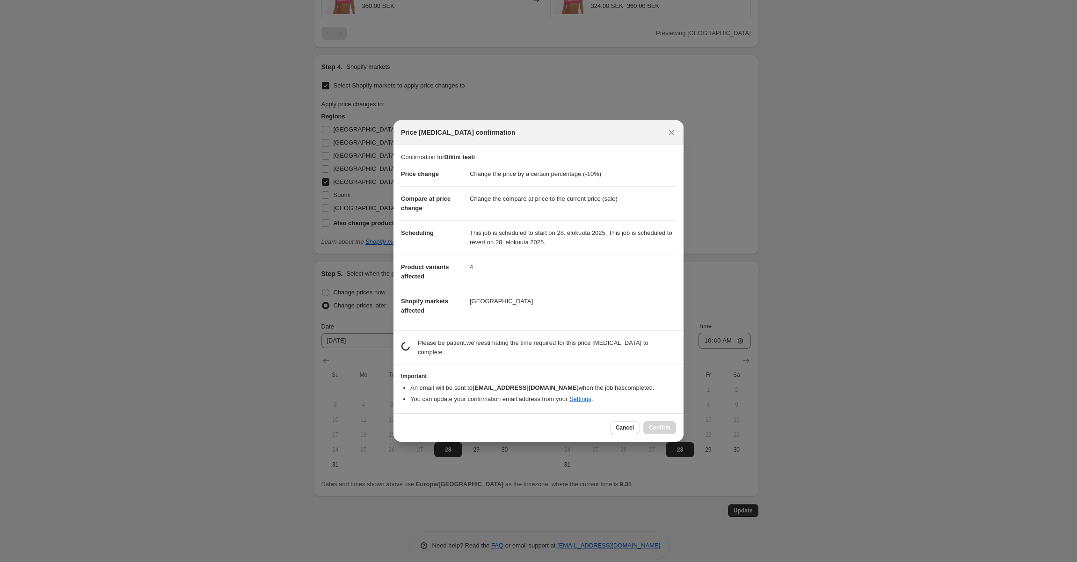
scroll to position [0, 0]
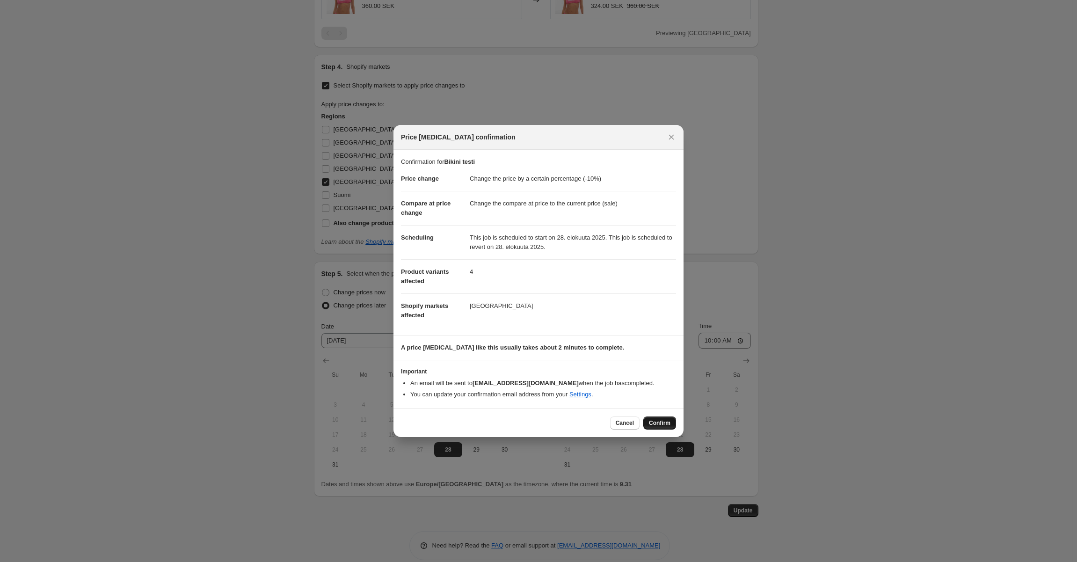
click at [657, 420] on span "Confirm" at bounding box center [660, 422] width 22 height 7
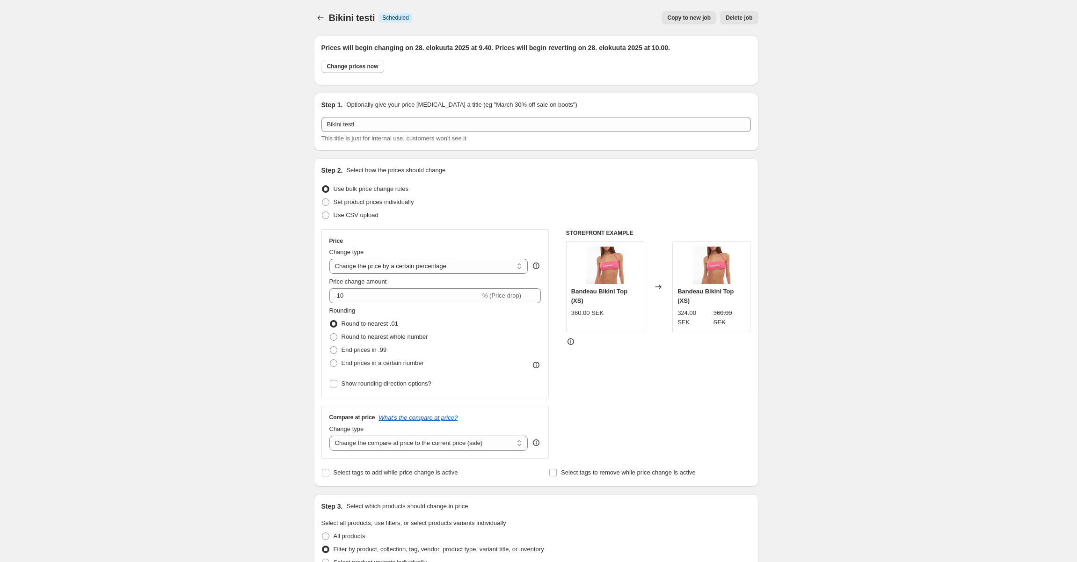
click at [509, 47] on h2 "Prices will begin changing on 28. elokuuta 2025 at 9.40. Prices will begin reve…" at bounding box center [535, 47] width 429 height 9
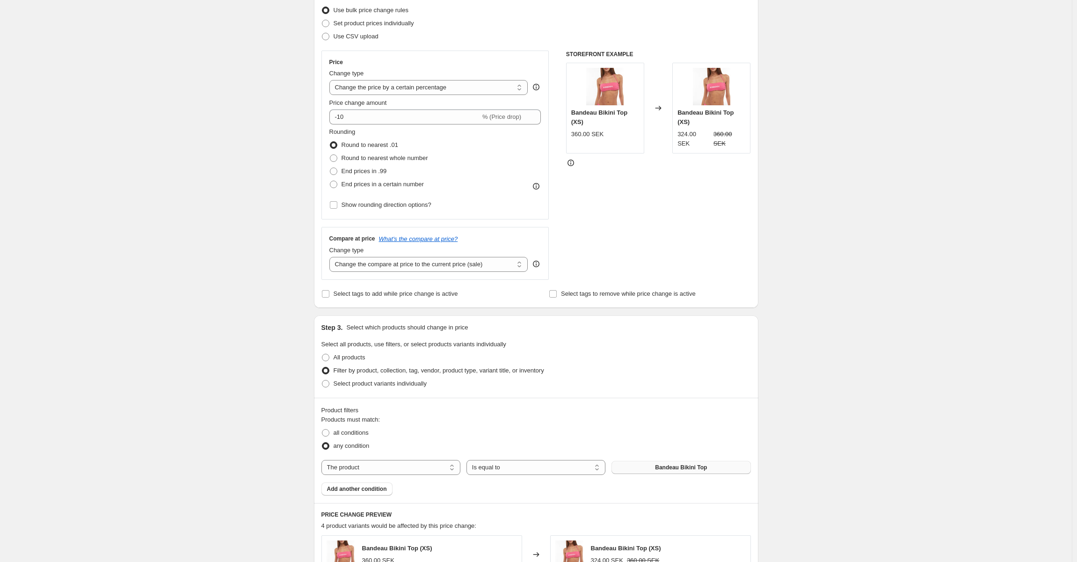
scroll to position [187, 0]
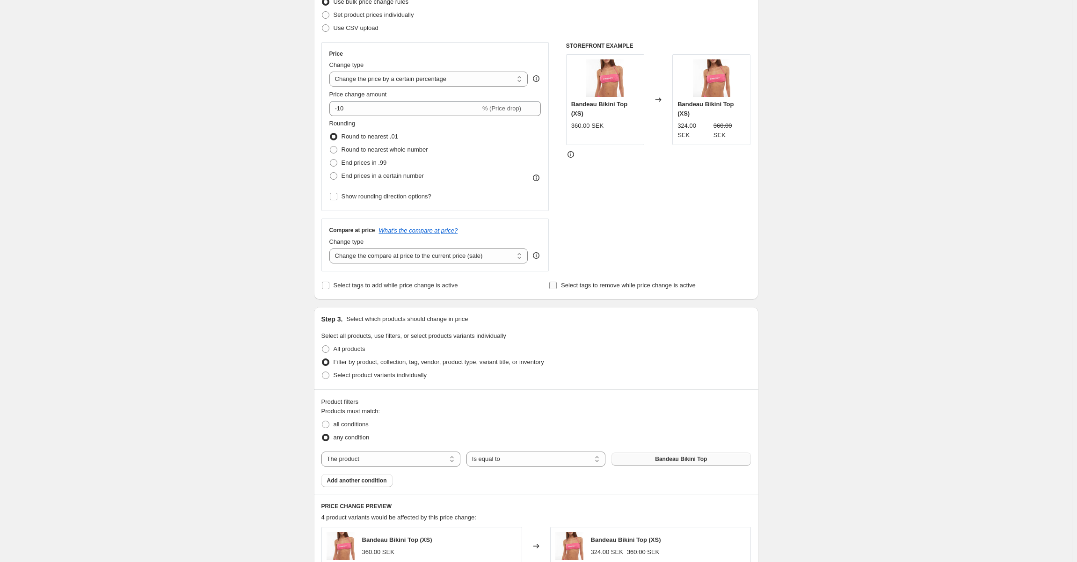
click at [601, 283] on span "Select tags to remove while price change is active" at bounding box center [628, 285] width 135 height 7
click at [557, 283] on input "Select tags to remove while price change is active" at bounding box center [552, 285] width 7 height 7
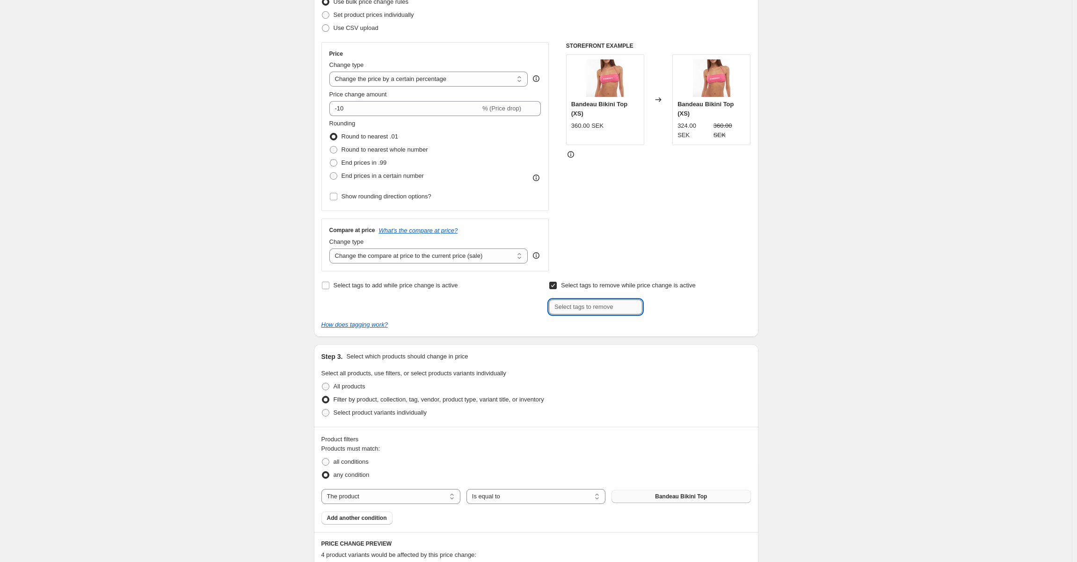
click at [625, 306] on input "text" at bounding box center [596, 306] width 94 height 15
click at [610, 282] on span "Select tags to remove while price change is active" at bounding box center [628, 285] width 135 height 7
click at [557, 282] on input "Select tags to remove while price change is active" at bounding box center [552, 285] width 7 height 7
checkbox input "false"
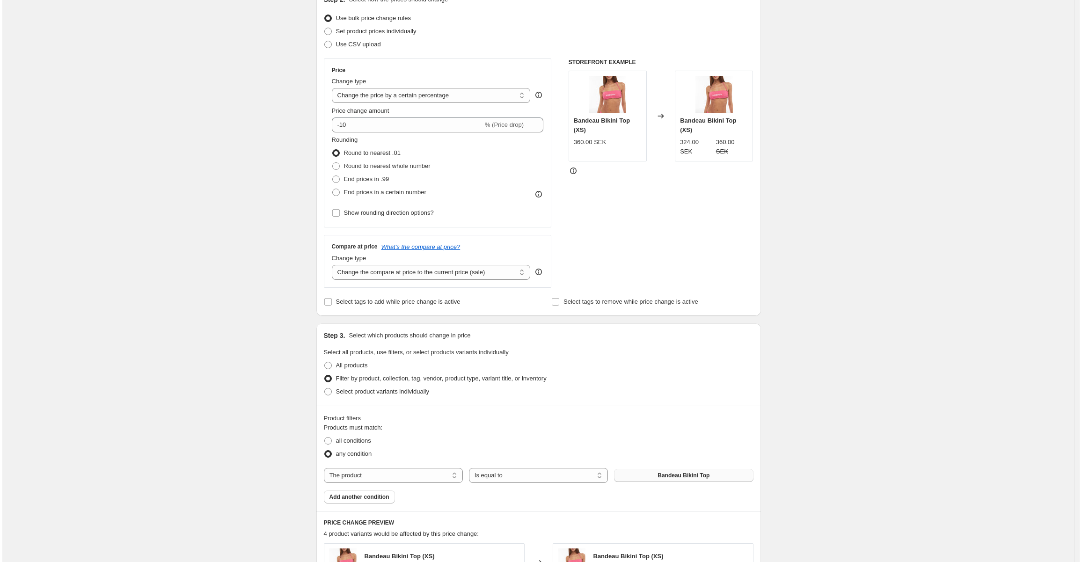
scroll to position [0, 0]
